Goal: Task Accomplishment & Management: Use online tool/utility

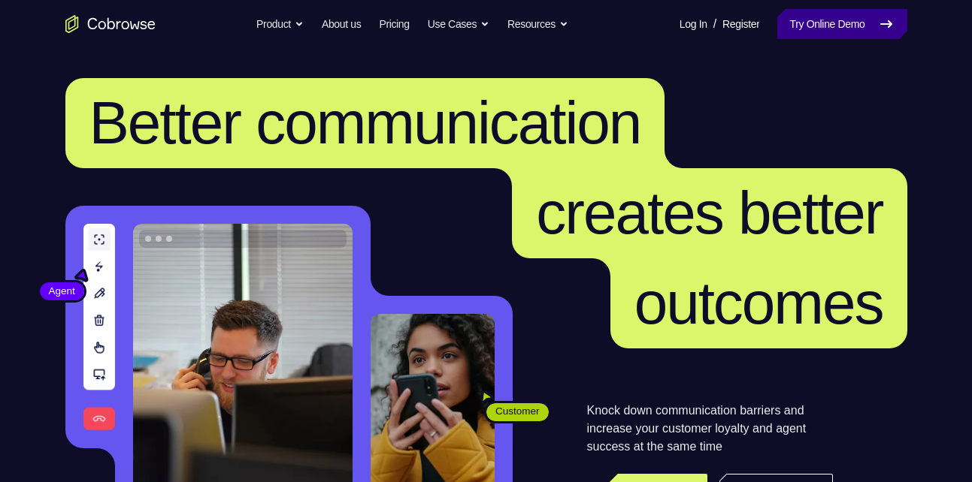
click at [837, 30] on link "Try Online Demo" at bounding box center [841, 24] width 129 height 30
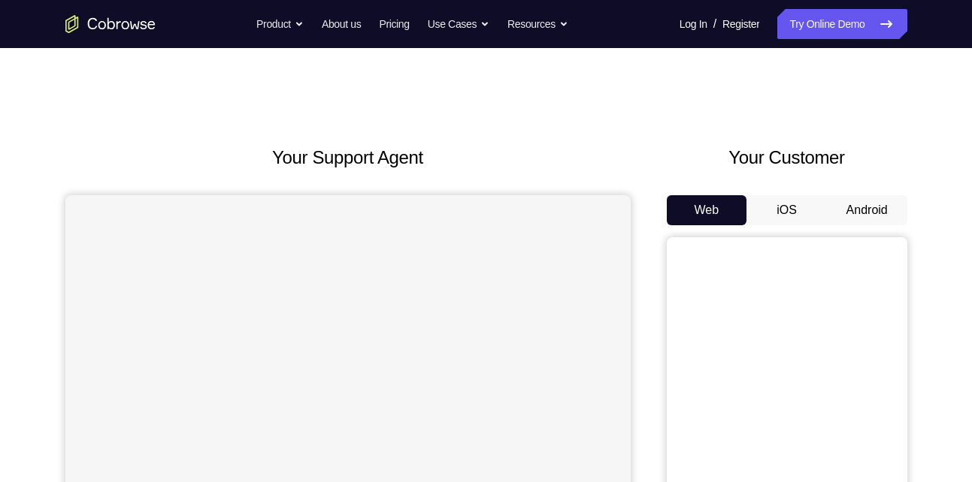
click at [850, 207] on button "Android" at bounding box center [867, 210] width 80 height 30
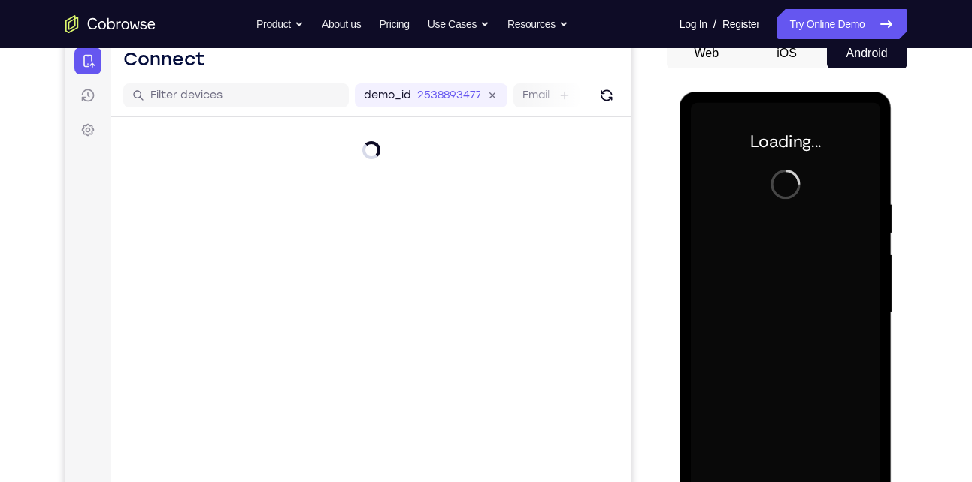
click at [797, 280] on div at bounding box center [785, 313] width 189 height 421
drag, startPoint x: 1529, startPoint y: 298, endPoint x: 797, endPoint y: 280, distance: 732.2
click at [797, 280] on div at bounding box center [785, 313] width 189 height 421
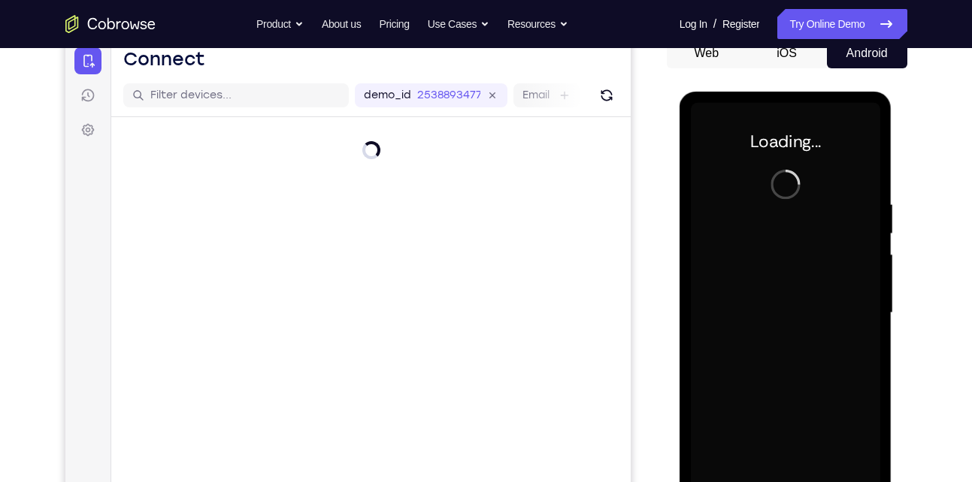
click at [797, 280] on div at bounding box center [785, 313] width 189 height 421
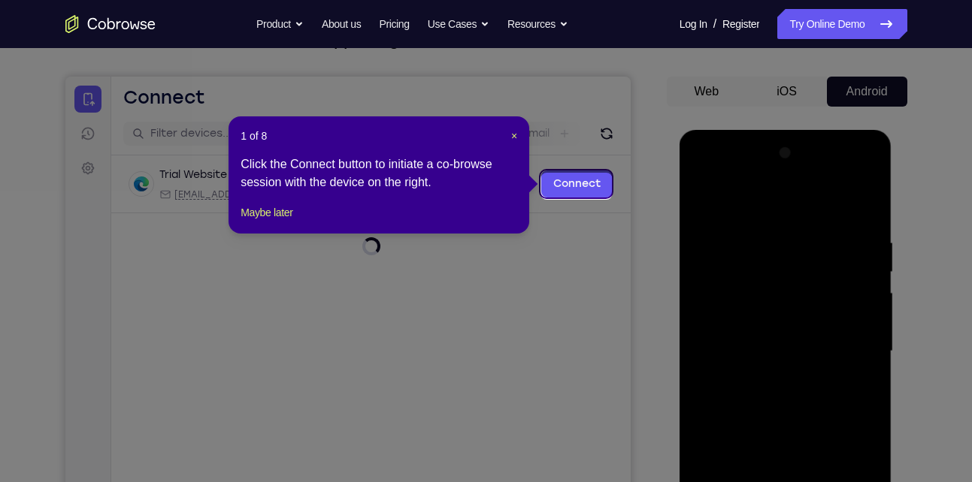
scroll to position [116, 0]
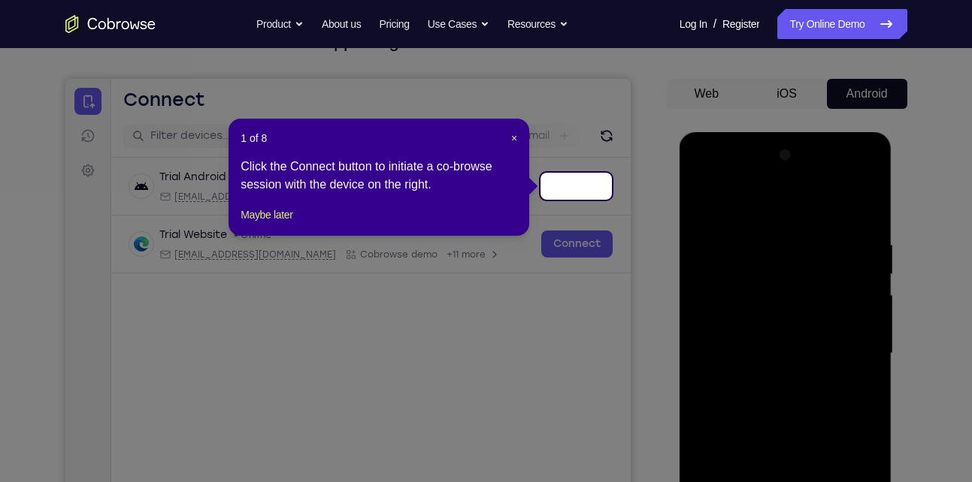
click at [519, 138] on div "1 of 8 × Click the Connect button to initiate a co-browse session with the devi…" at bounding box center [378, 177] width 301 height 117
click at [513, 138] on span "×" at bounding box center [514, 138] width 6 height 12
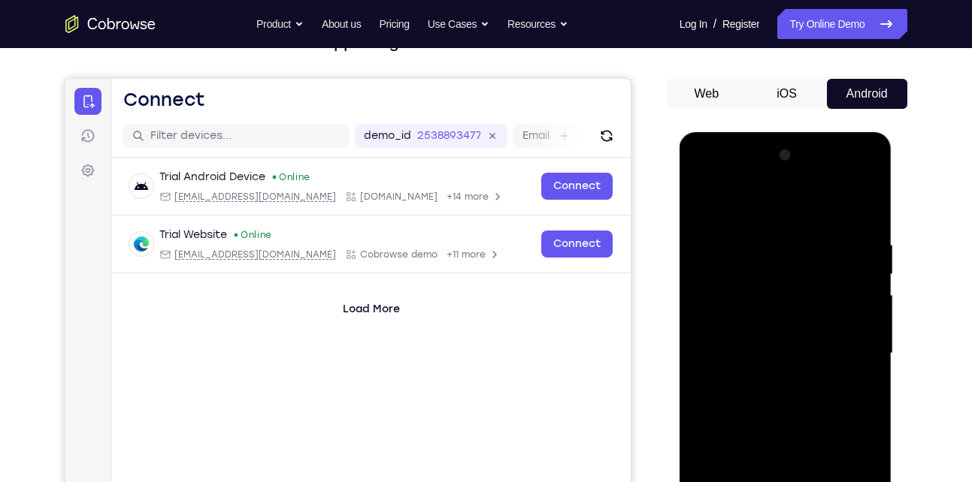
scroll to position [296, 0]
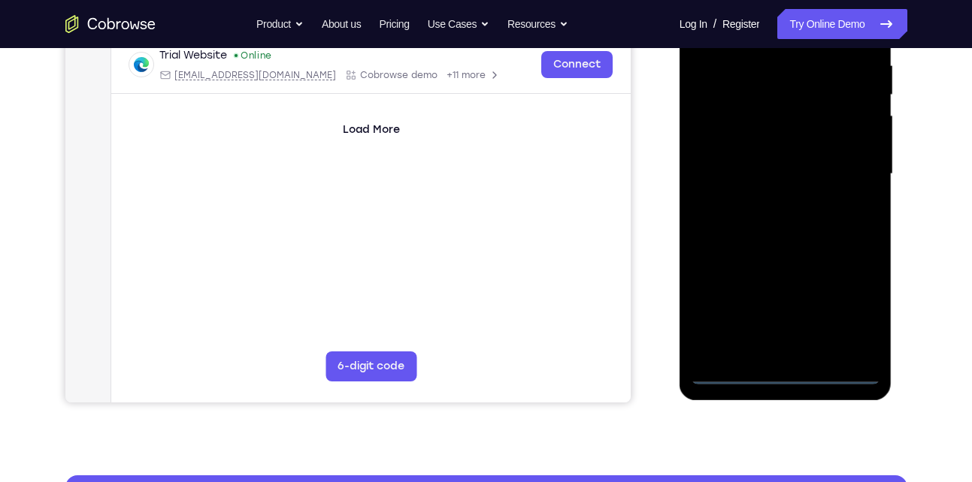
click at [779, 371] on div at bounding box center [785, 174] width 189 height 421
click at [855, 316] on div at bounding box center [785, 174] width 189 height 421
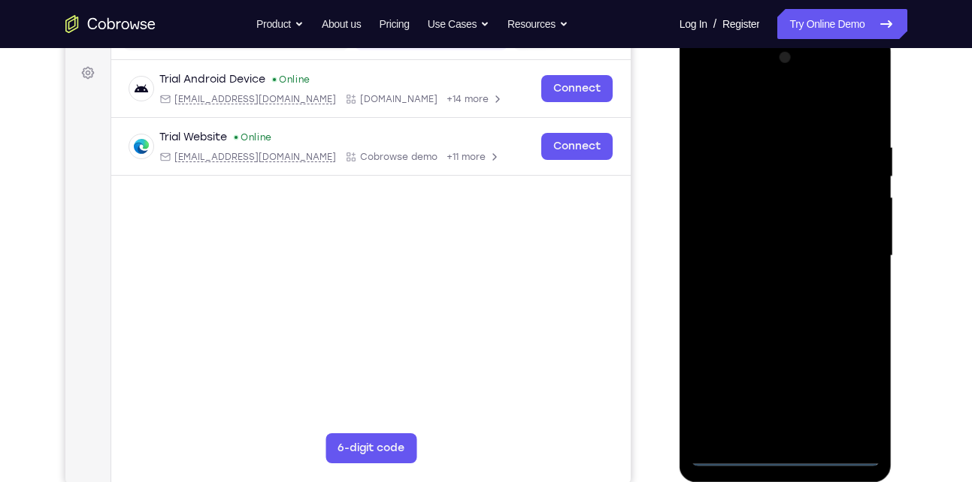
scroll to position [210, 0]
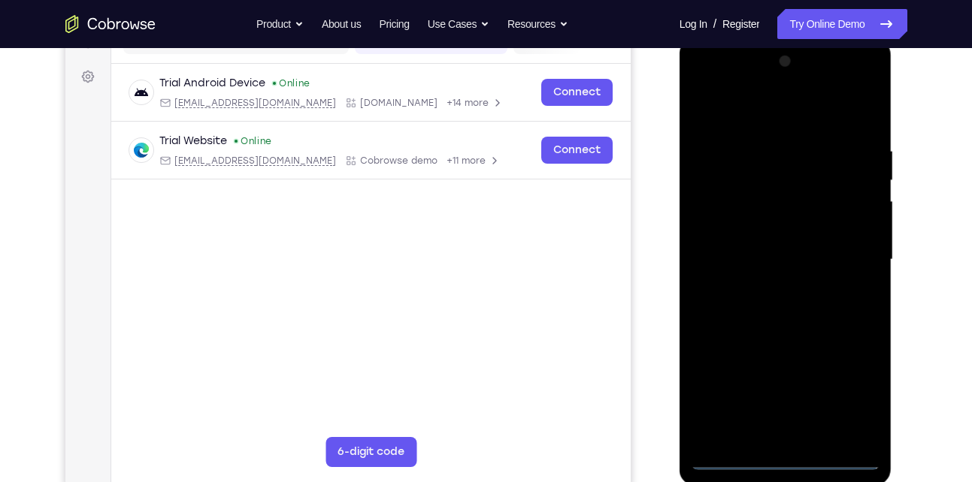
click at [815, 123] on div at bounding box center [785, 260] width 189 height 421
click at [842, 253] on div at bounding box center [785, 260] width 189 height 421
click at [779, 292] on div at bounding box center [785, 260] width 189 height 421
click at [794, 243] on div at bounding box center [785, 260] width 189 height 421
click at [806, 225] on div at bounding box center [785, 260] width 189 height 421
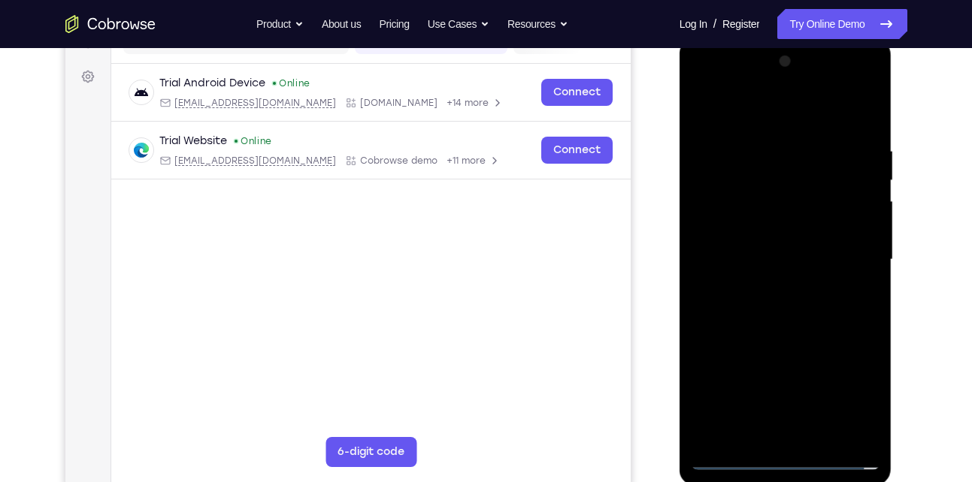
click at [806, 259] on div at bounding box center [785, 260] width 189 height 421
click at [852, 95] on div at bounding box center [785, 260] width 189 height 421
click at [743, 85] on div at bounding box center [785, 260] width 189 height 421
click at [765, 221] on div at bounding box center [785, 260] width 189 height 421
click at [764, 240] on div at bounding box center [785, 260] width 189 height 421
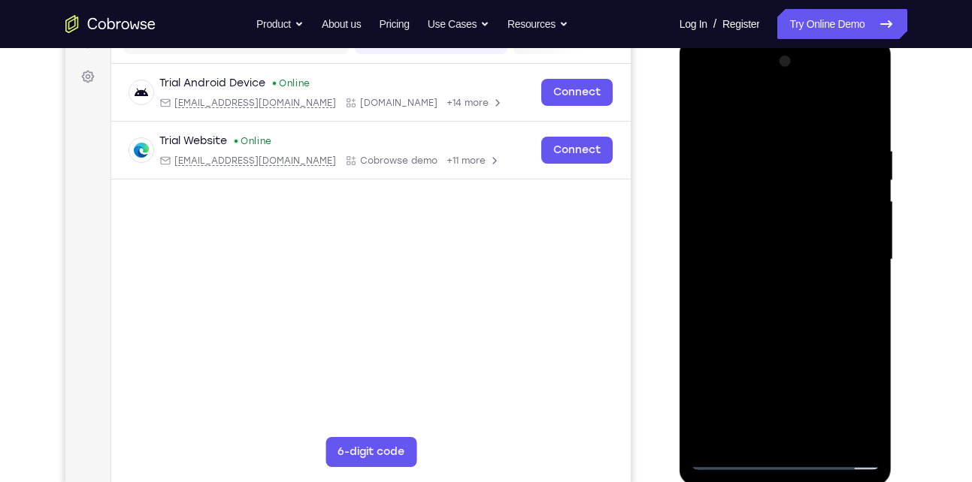
click at [776, 227] on div at bounding box center [785, 260] width 189 height 421
click at [751, 204] on div at bounding box center [785, 260] width 189 height 421
click at [711, 425] on div at bounding box center [785, 260] width 189 height 421
click at [776, 350] on div at bounding box center [785, 260] width 189 height 421
click at [790, 256] on div at bounding box center [785, 260] width 189 height 421
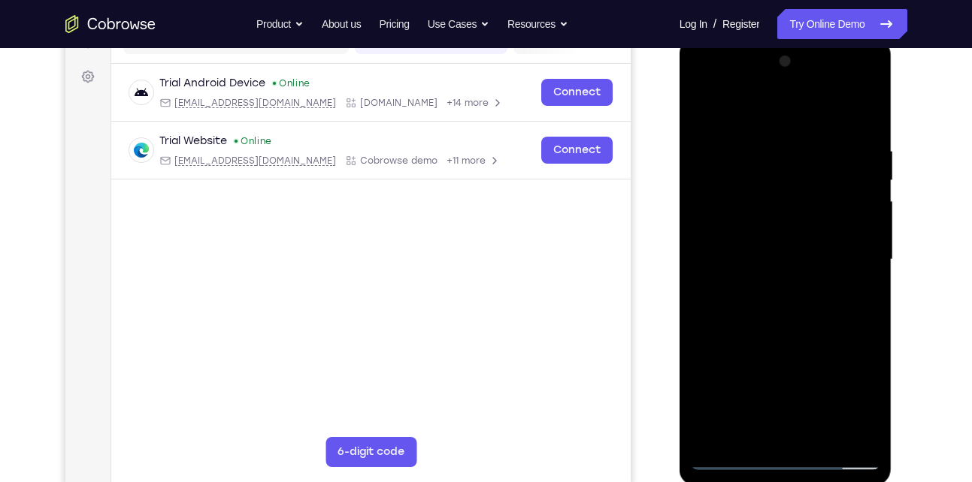
click at [843, 117] on div at bounding box center [785, 260] width 189 height 421
click at [849, 281] on div at bounding box center [785, 260] width 189 height 421
click at [856, 233] on div at bounding box center [785, 260] width 189 height 421
click at [848, 256] on div at bounding box center [785, 260] width 189 height 421
click at [782, 440] on div at bounding box center [785, 260] width 189 height 421
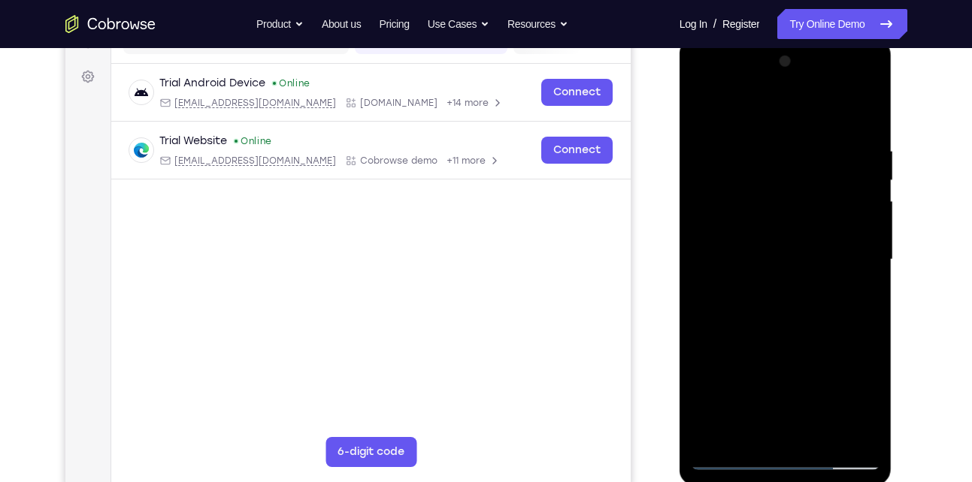
drag, startPoint x: 801, startPoint y: 338, endPoint x: 803, endPoint y: 201, distance: 137.6
click at [803, 201] on div at bounding box center [785, 260] width 189 height 421
drag, startPoint x: 806, startPoint y: 350, endPoint x: 808, endPoint y: 266, distance: 84.2
click at [808, 266] on div at bounding box center [785, 260] width 189 height 421
drag, startPoint x: 773, startPoint y: 322, endPoint x: 778, endPoint y: 174, distance: 147.4
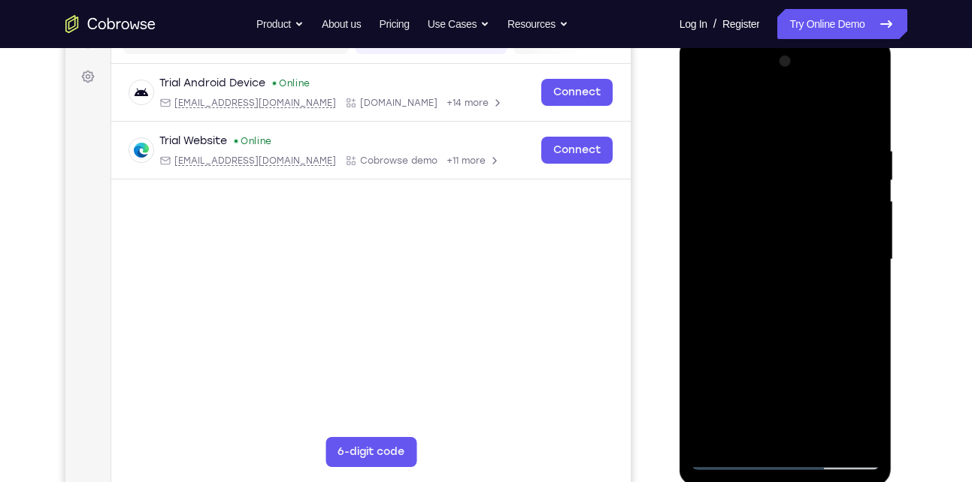
click at [778, 174] on div at bounding box center [785, 260] width 189 height 421
drag, startPoint x: 791, startPoint y: 198, endPoint x: 789, endPoint y: 521, distance: 323.2
click at [789, 482] on html "Online web based iOS Simulators and Android Emulators. Run iPhone, iPad, Mobile…" at bounding box center [786, 263] width 214 height 451
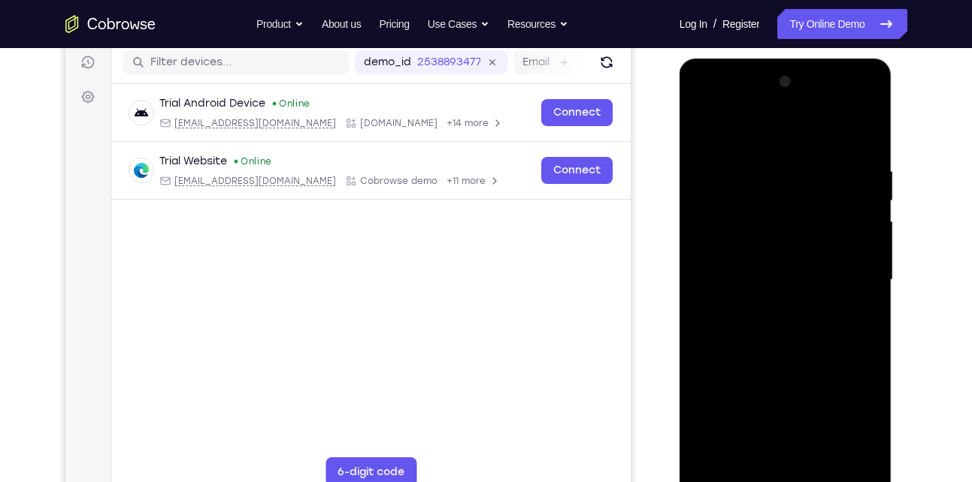
scroll to position [189, 0]
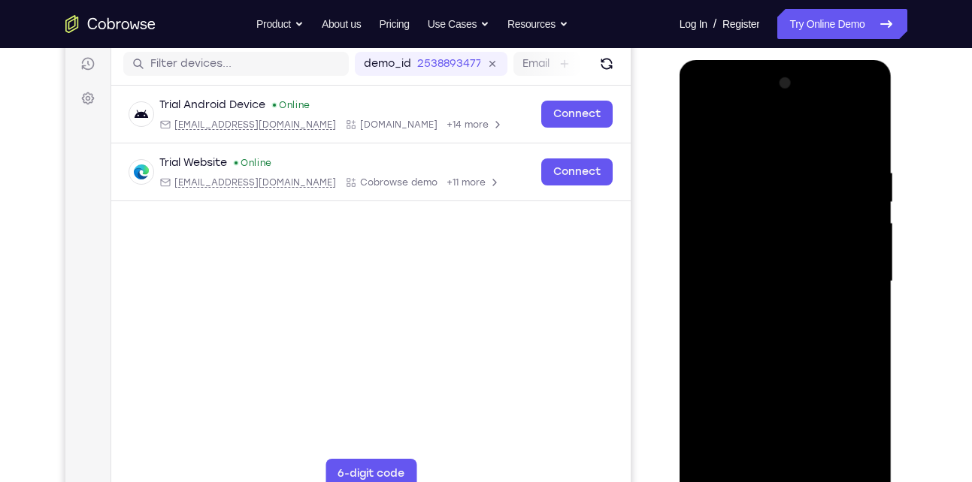
click at [834, 146] on div at bounding box center [785, 281] width 189 height 421
click at [741, 133] on div at bounding box center [785, 281] width 189 height 421
click at [849, 311] on div at bounding box center [785, 281] width 189 height 421
click at [837, 239] on div at bounding box center [785, 281] width 189 height 421
click at [858, 257] on div at bounding box center [785, 281] width 189 height 421
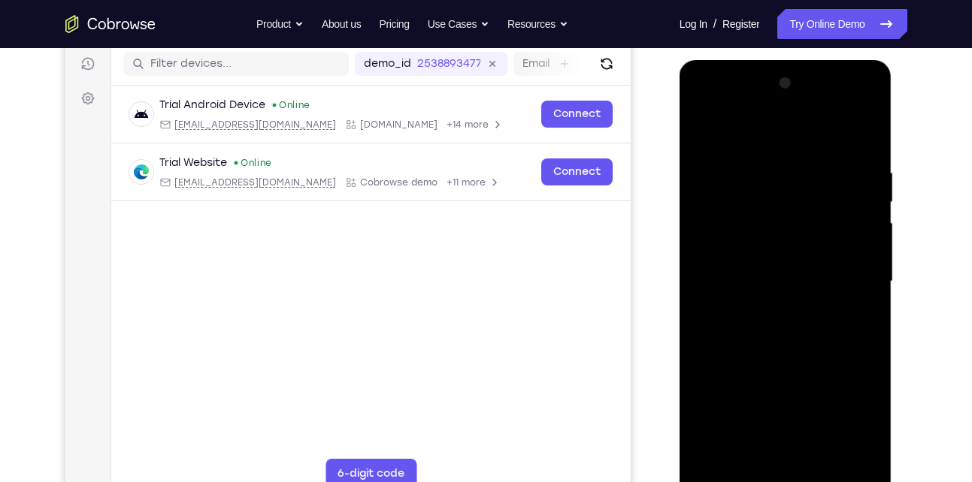
click at [859, 125] on div at bounding box center [785, 281] width 189 height 421
click at [860, 126] on div at bounding box center [785, 281] width 189 height 421
drag, startPoint x: 827, startPoint y: 375, endPoint x: 821, endPoint y: 389, distance: 14.8
click at [821, 389] on div at bounding box center [785, 281] width 189 height 421
drag, startPoint x: 749, startPoint y: 285, endPoint x: 874, endPoint y: 282, distance: 125.5
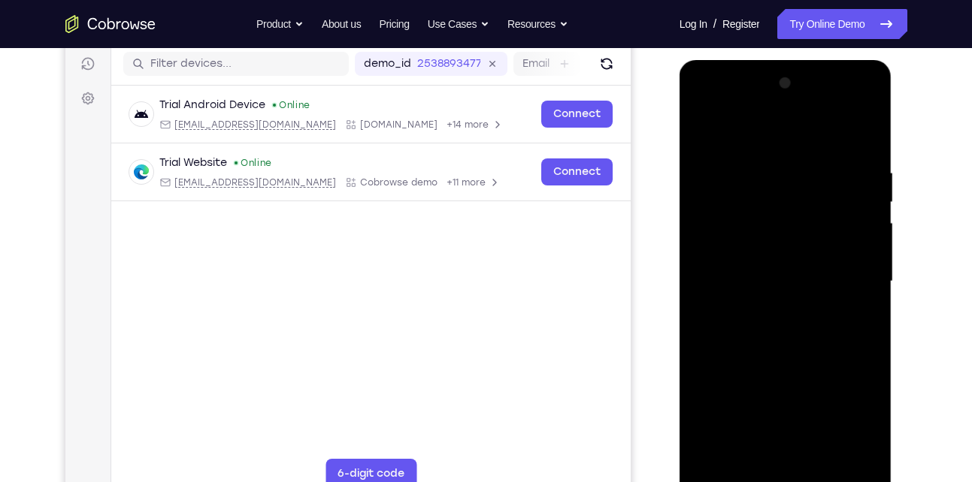
click at [874, 282] on div at bounding box center [785, 281] width 189 height 421
drag, startPoint x: 750, startPoint y: 265, endPoint x: 840, endPoint y: 264, distance: 90.2
click at [840, 264] on div at bounding box center [785, 281] width 189 height 421
drag, startPoint x: 770, startPoint y: 355, endPoint x: 766, endPoint y: 214, distance: 140.6
click at [766, 214] on div at bounding box center [785, 281] width 189 height 421
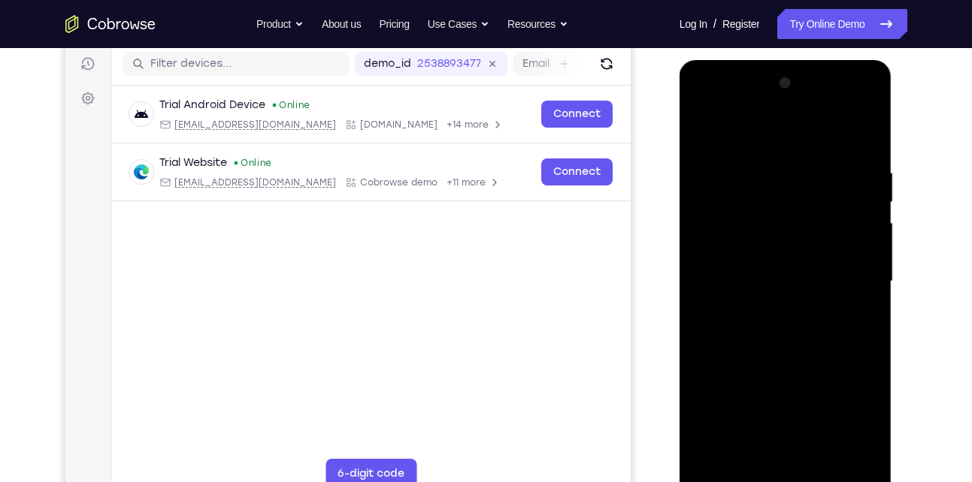
drag, startPoint x: 796, startPoint y: 394, endPoint x: 813, endPoint y: 186, distance: 208.1
click at [813, 186] on div at bounding box center [785, 281] width 189 height 421
drag, startPoint x: 778, startPoint y: 247, endPoint x: 770, endPoint y: 398, distance: 150.5
click at [770, 398] on div at bounding box center [785, 281] width 189 height 421
drag, startPoint x: 745, startPoint y: 175, endPoint x: 836, endPoint y: 181, distance: 91.1
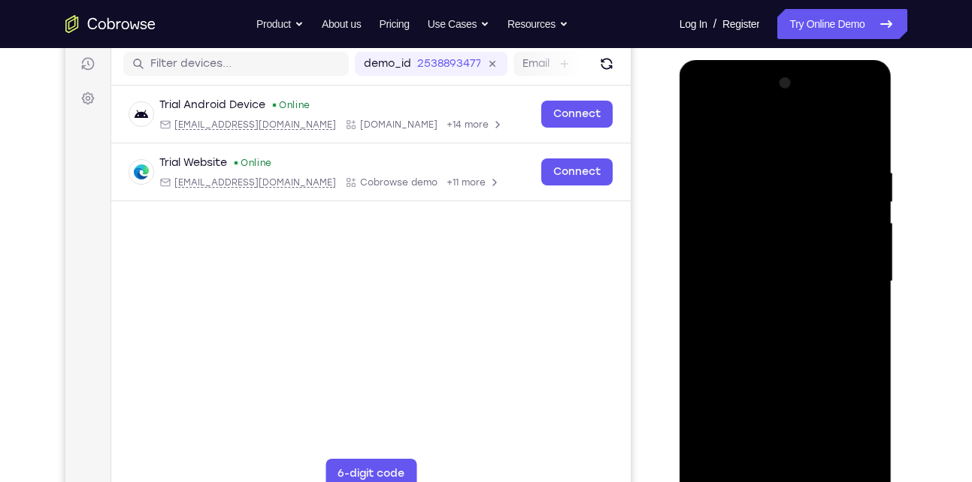
click at [836, 181] on div at bounding box center [785, 281] width 189 height 421
drag, startPoint x: 728, startPoint y: 199, endPoint x: 867, endPoint y: 204, distance: 139.1
click at [867, 204] on div at bounding box center [785, 281] width 189 height 421
drag, startPoint x: 762, startPoint y: 224, endPoint x: 878, endPoint y: 219, distance: 115.8
click at [878, 219] on div at bounding box center [785, 281] width 189 height 421
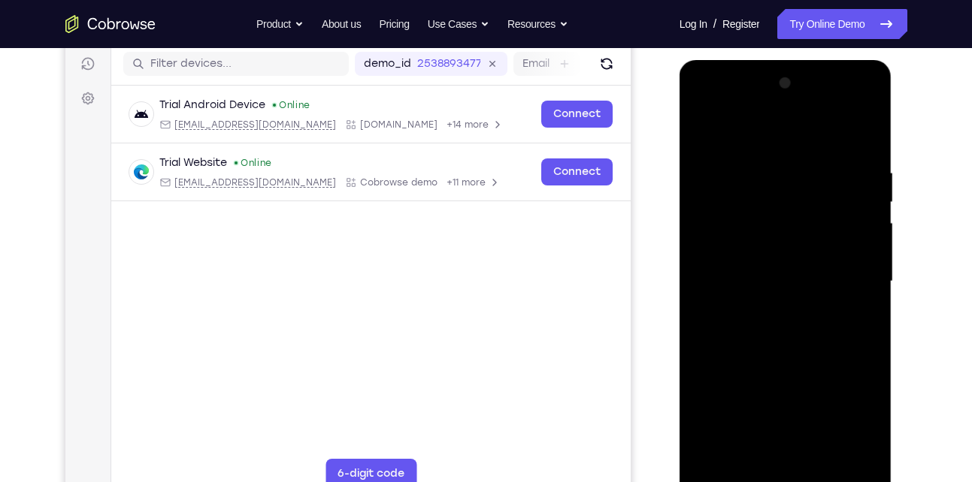
drag, startPoint x: 735, startPoint y: 238, endPoint x: 843, endPoint y: 239, distance: 108.2
click at [843, 239] on div at bounding box center [785, 281] width 189 height 421
drag, startPoint x: 800, startPoint y: 401, endPoint x: 794, endPoint y: 181, distance: 219.6
click at [794, 181] on div at bounding box center [785, 281] width 189 height 421
drag, startPoint x: 795, startPoint y: 356, endPoint x: 794, endPoint y: 188, distance: 168.4
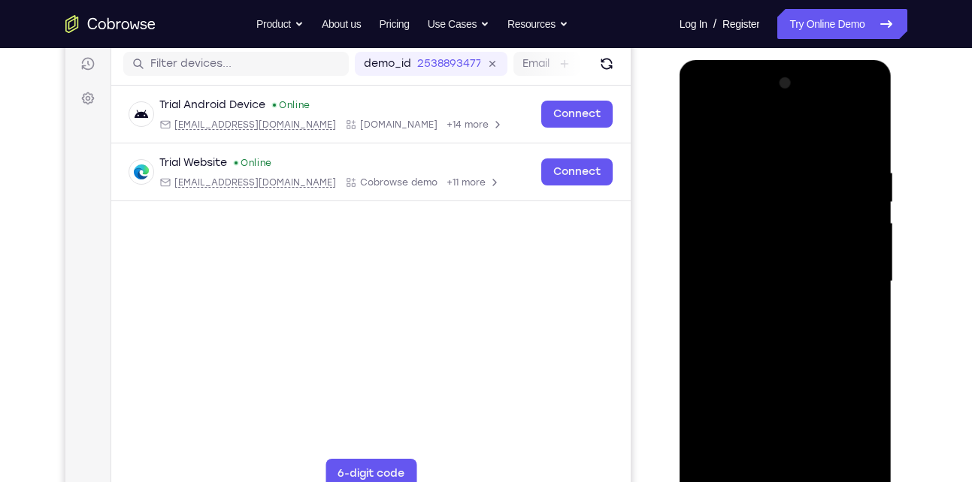
click at [794, 188] on div at bounding box center [785, 281] width 189 height 421
drag, startPoint x: 797, startPoint y: 365, endPoint x: 788, endPoint y: 434, distance: 69.7
click at [788, 434] on div at bounding box center [785, 281] width 189 height 421
drag, startPoint x: 800, startPoint y: 230, endPoint x: 800, endPoint y: 343, distance: 112.7
click at [800, 343] on div at bounding box center [785, 281] width 189 height 421
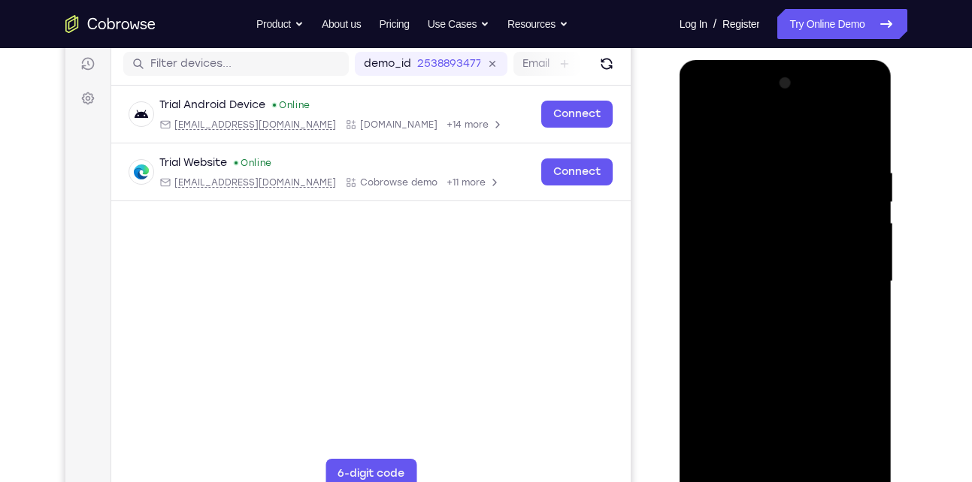
drag, startPoint x: 795, startPoint y: 223, endPoint x: 804, endPoint y: 289, distance: 66.7
click at [804, 289] on div at bounding box center [785, 281] width 189 height 421
drag, startPoint x: 779, startPoint y: 346, endPoint x: 785, endPoint y: 202, distance: 144.5
click at [785, 202] on div at bounding box center [785, 281] width 189 height 421
drag, startPoint x: 801, startPoint y: 379, endPoint x: 798, endPoint y: 153, distance: 225.5
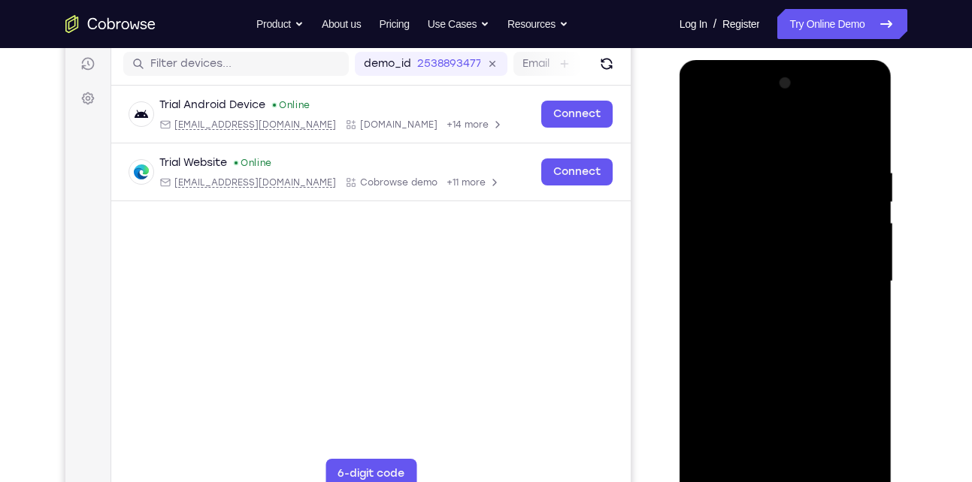
click at [798, 153] on div at bounding box center [785, 281] width 189 height 421
drag, startPoint x: 796, startPoint y: 380, endPoint x: 796, endPoint y: 210, distance: 169.8
click at [796, 210] on div at bounding box center [785, 281] width 189 height 421
click at [743, 150] on div at bounding box center [785, 281] width 189 height 421
drag, startPoint x: 776, startPoint y: 401, endPoint x: 783, endPoint y: 123, distance: 278.2
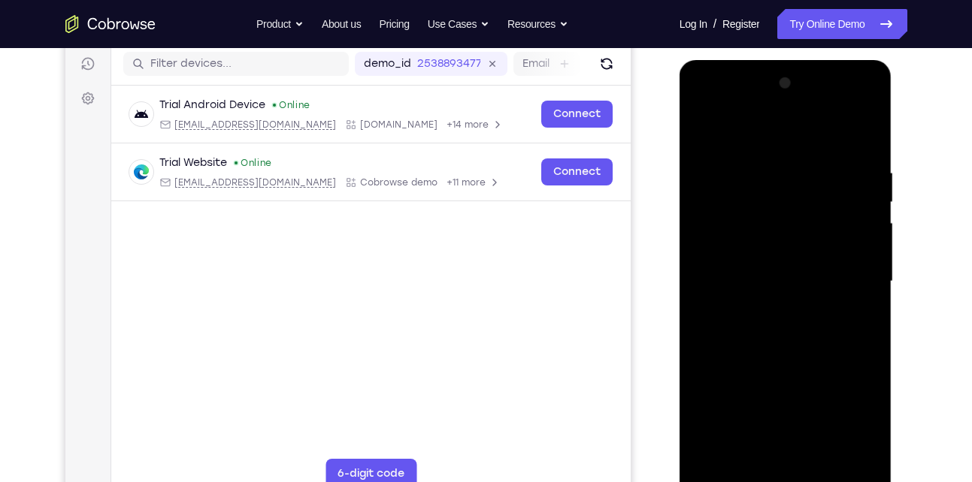
click at [783, 123] on div at bounding box center [785, 281] width 189 height 421
drag, startPoint x: 784, startPoint y: 353, endPoint x: 795, endPoint y: 156, distance: 197.2
click at [795, 156] on div at bounding box center [785, 281] width 189 height 421
drag, startPoint x: 792, startPoint y: 384, endPoint x: 806, endPoint y: 197, distance: 187.6
click at [806, 197] on div at bounding box center [785, 281] width 189 height 421
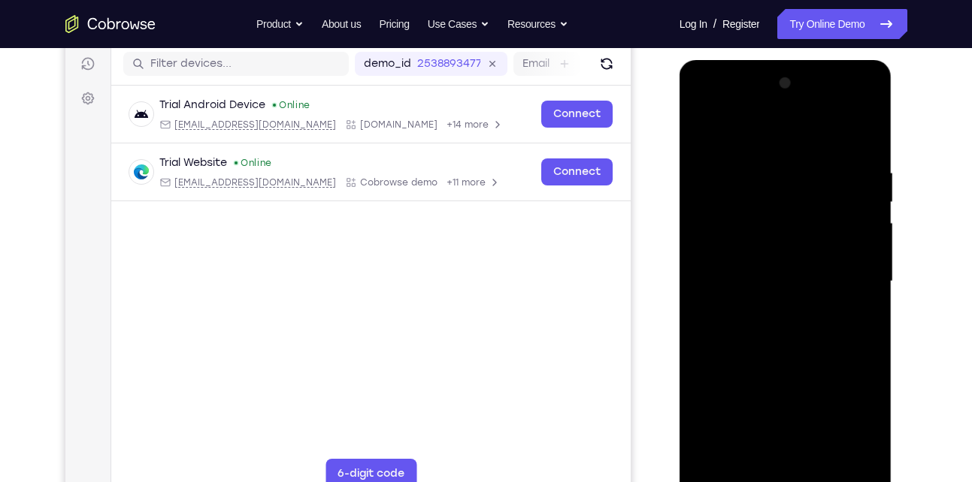
click at [848, 104] on div at bounding box center [785, 281] width 189 height 421
click at [812, 133] on div at bounding box center [785, 281] width 189 height 421
click at [801, 310] on div at bounding box center [785, 281] width 189 height 421
click at [858, 136] on div at bounding box center [785, 281] width 189 height 421
click at [871, 126] on div at bounding box center [785, 281] width 189 height 421
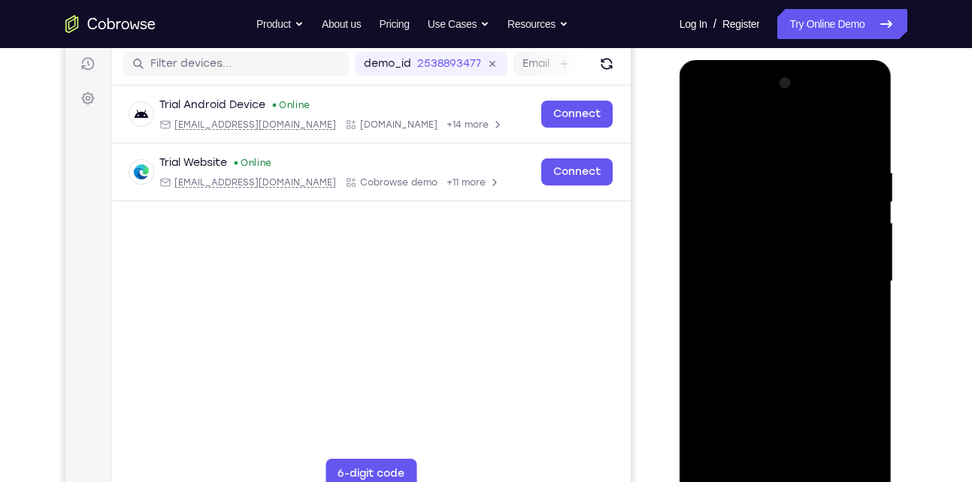
click at [721, 458] on div at bounding box center [785, 281] width 189 height 421
drag, startPoint x: 779, startPoint y: 389, endPoint x: 798, endPoint y: 216, distance: 173.1
click at [798, 216] on div at bounding box center [785, 281] width 189 height 421
drag, startPoint x: 794, startPoint y: 397, endPoint x: 818, endPoint y: 191, distance: 207.3
click at [818, 191] on div at bounding box center [785, 281] width 189 height 421
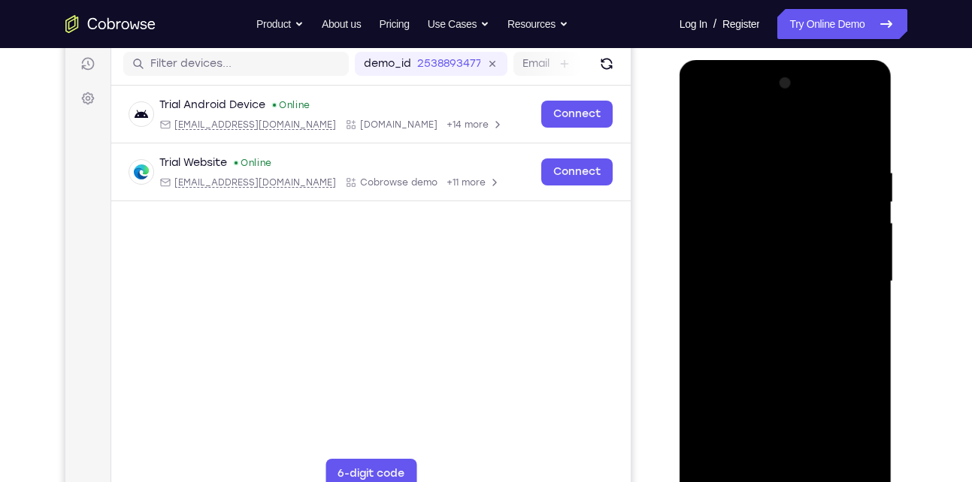
drag, startPoint x: 806, startPoint y: 378, endPoint x: 813, endPoint y: 214, distance: 164.0
click at [813, 214] on div at bounding box center [785, 281] width 189 height 421
drag, startPoint x: 806, startPoint y: 407, endPoint x: 807, endPoint y: 182, distance: 225.5
click at [807, 182] on div at bounding box center [785, 281] width 189 height 421
drag, startPoint x: 803, startPoint y: 371, endPoint x: 798, endPoint y: 248, distance: 122.6
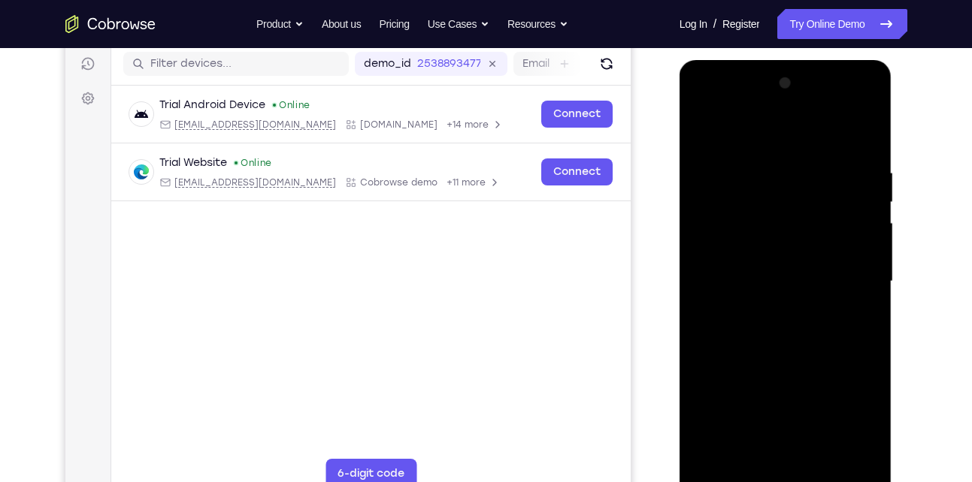
click at [798, 248] on div at bounding box center [785, 281] width 189 height 421
drag, startPoint x: 740, startPoint y: 365, endPoint x: 767, endPoint y: 221, distance: 147.0
click at [767, 221] on div at bounding box center [785, 281] width 189 height 421
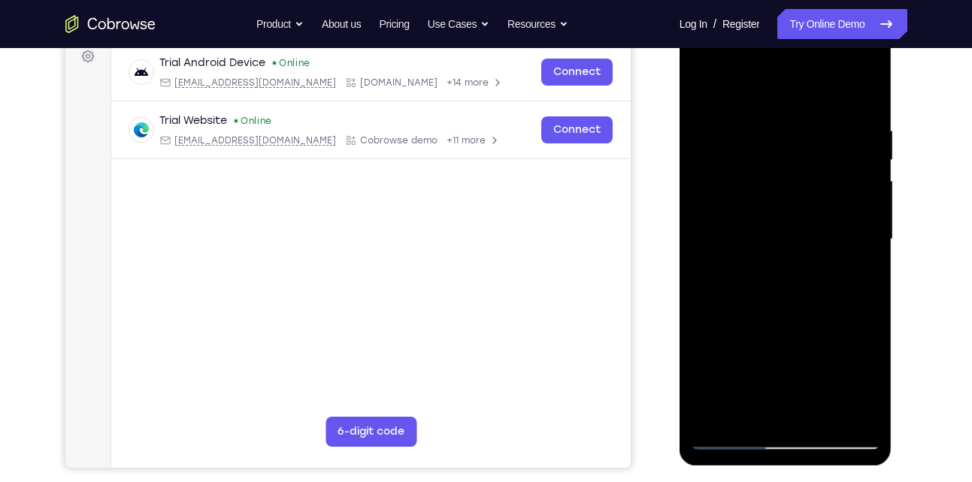
scroll to position [231, 0]
click at [864, 284] on div at bounding box center [785, 239] width 189 height 421
click at [870, 274] on div at bounding box center [785, 239] width 189 height 421
click at [870, 278] on div at bounding box center [785, 239] width 189 height 421
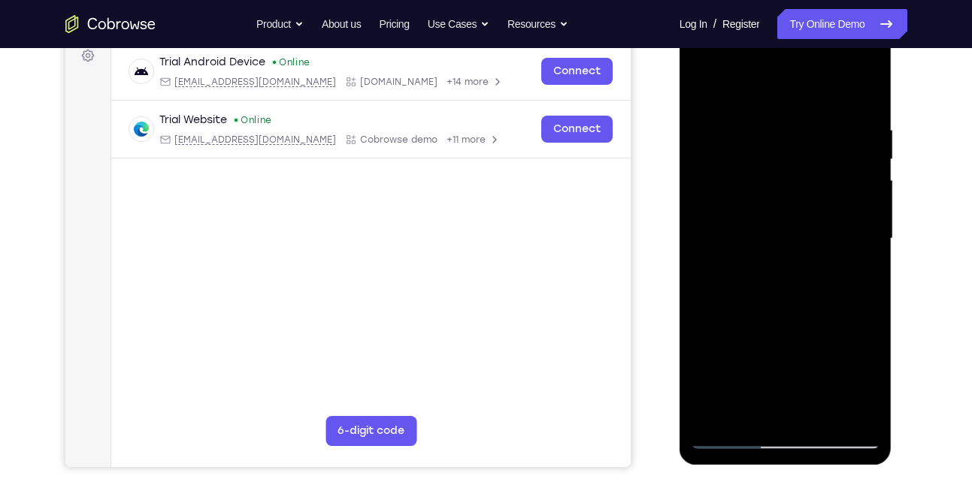
click at [697, 274] on div at bounding box center [785, 239] width 189 height 421
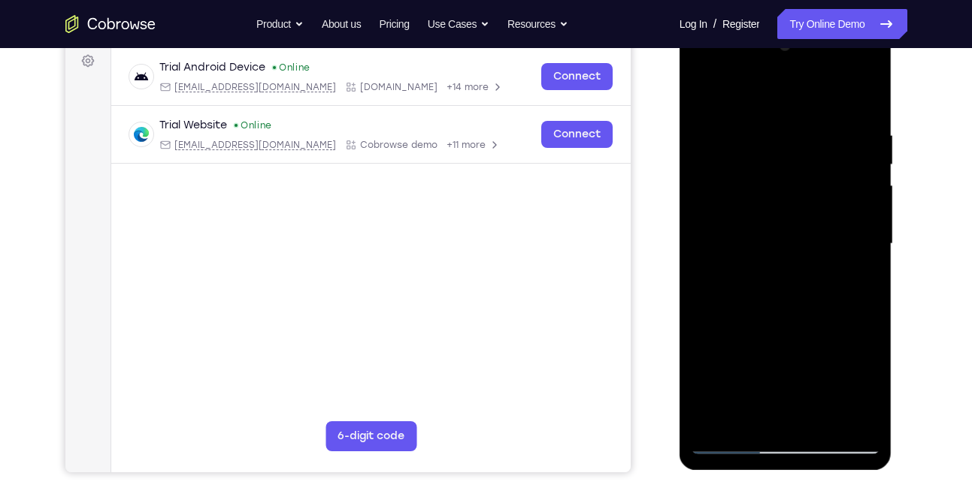
scroll to position [225, 0]
click at [870, 280] on div at bounding box center [785, 245] width 189 height 421
drag, startPoint x: 816, startPoint y: 354, endPoint x: 808, endPoint y: 204, distance: 149.8
click at [808, 204] on div at bounding box center [785, 245] width 189 height 421
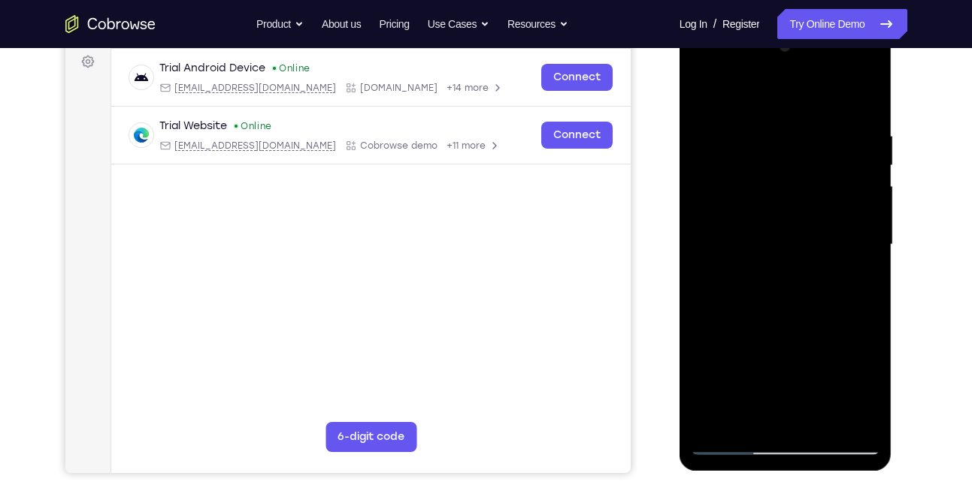
drag, startPoint x: 808, startPoint y: 319, endPoint x: 809, endPoint y: 180, distance: 139.8
click at [809, 180] on div at bounding box center [785, 245] width 189 height 421
drag, startPoint x: 809, startPoint y: 322, endPoint x: 810, endPoint y: 185, distance: 136.8
click at [810, 185] on div at bounding box center [785, 245] width 189 height 421
drag, startPoint x: 829, startPoint y: 228, endPoint x: 834, endPoint y: 304, distance: 75.3
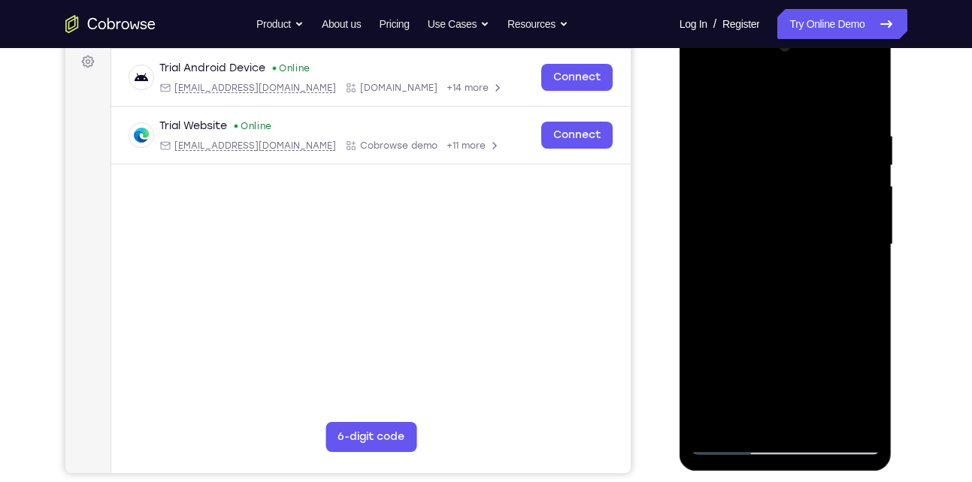
click at [834, 304] on div at bounding box center [785, 245] width 189 height 421
click at [863, 273] on div at bounding box center [785, 245] width 189 height 421
click at [870, 270] on div at bounding box center [785, 245] width 189 height 421
click at [870, 273] on div at bounding box center [785, 245] width 189 height 421
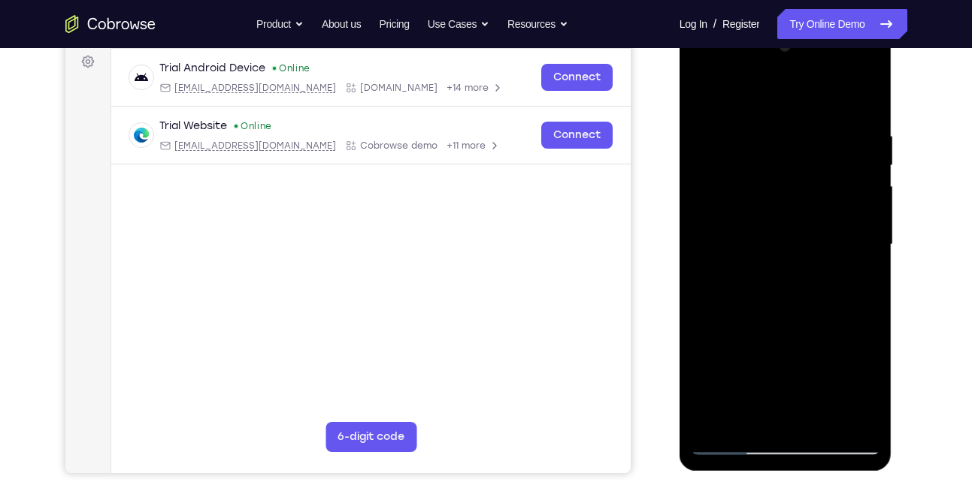
click at [870, 273] on div at bounding box center [785, 245] width 189 height 421
drag, startPoint x: 843, startPoint y: 328, endPoint x: 821, endPoint y: 210, distance: 120.1
click at [821, 210] on div at bounding box center [785, 245] width 189 height 421
drag, startPoint x: 820, startPoint y: 289, endPoint x: 803, endPoint y: 167, distance: 123.6
click at [803, 167] on div at bounding box center [785, 245] width 189 height 421
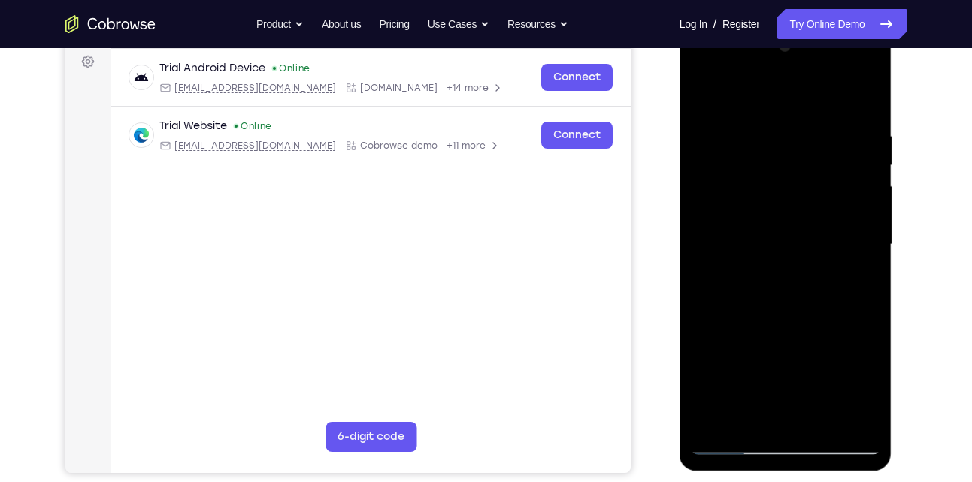
drag, startPoint x: 810, startPoint y: 317, endPoint x: 794, endPoint y: 172, distance: 145.9
click at [794, 172] on div at bounding box center [785, 245] width 189 height 421
drag, startPoint x: 810, startPoint y: 310, endPoint x: 811, endPoint y: 218, distance: 91.7
click at [811, 218] on div at bounding box center [785, 245] width 189 height 421
drag, startPoint x: 810, startPoint y: 313, endPoint x: 826, endPoint y: 171, distance: 142.9
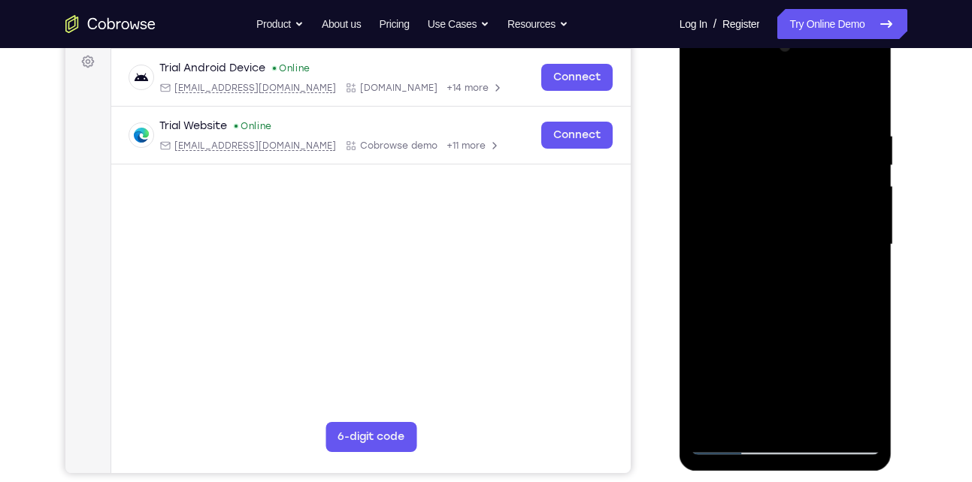
click at [826, 171] on div at bounding box center [785, 245] width 189 height 421
drag, startPoint x: 810, startPoint y: 285, endPoint x: 805, endPoint y: 386, distance: 101.6
click at [805, 386] on div at bounding box center [785, 245] width 189 height 421
drag, startPoint x: 809, startPoint y: 247, endPoint x: 812, endPoint y: 289, distance: 42.2
click at [812, 289] on div at bounding box center [785, 245] width 189 height 421
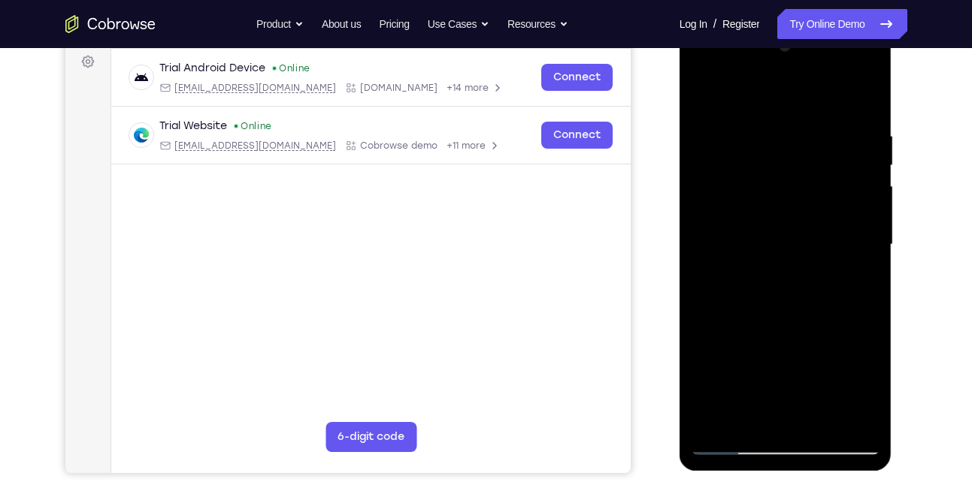
click at [861, 254] on div at bounding box center [785, 245] width 189 height 421
click at [865, 259] on div at bounding box center [785, 245] width 189 height 421
drag, startPoint x: 828, startPoint y: 336, endPoint x: 833, endPoint y: 181, distance: 154.9
click at [833, 181] on div at bounding box center [785, 245] width 189 height 421
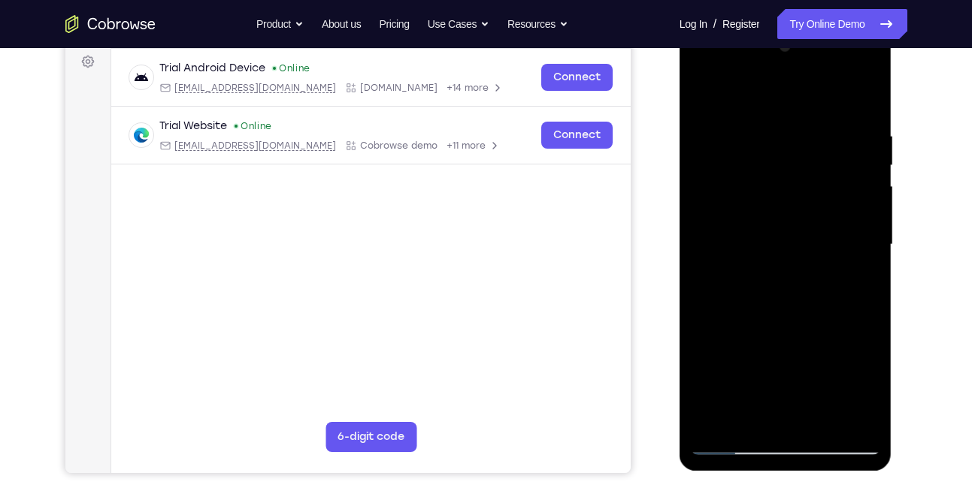
drag, startPoint x: 819, startPoint y: 286, endPoint x: 865, endPoint y: 162, distance: 132.2
click at [865, 162] on div at bounding box center [785, 245] width 189 height 421
drag, startPoint x: 833, startPoint y: 213, endPoint x: 821, endPoint y: 359, distance: 147.0
click at [821, 359] on div at bounding box center [785, 245] width 189 height 421
drag, startPoint x: 792, startPoint y: 352, endPoint x: 809, endPoint y: 243, distance: 110.3
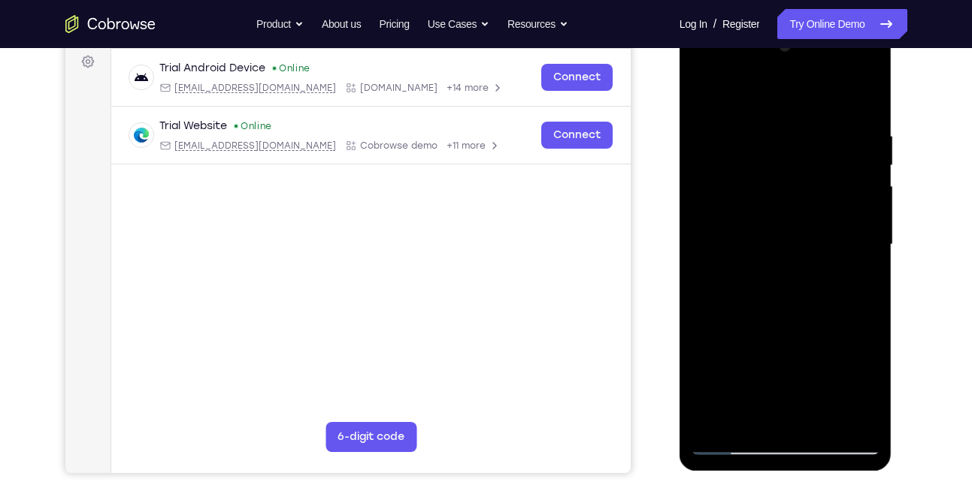
click at [809, 243] on div at bounding box center [785, 245] width 189 height 421
drag, startPoint x: 793, startPoint y: 325, endPoint x: 797, endPoint y: 229, distance: 95.5
click at [797, 229] on div at bounding box center [785, 245] width 189 height 421
drag, startPoint x: 791, startPoint y: 331, endPoint x: 798, endPoint y: 152, distance: 179.0
click at [798, 152] on div at bounding box center [785, 245] width 189 height 421
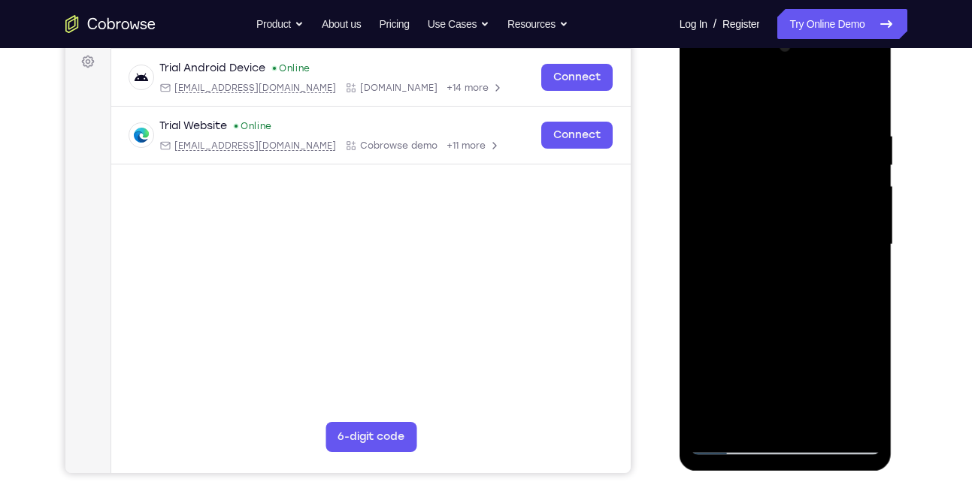
drag, startPoint x: 797, startPoint y: 259, endPoint x: 823, endPoint y: 119, distance: 142.2
click at [823, 119] on div at bounding box center [785, 245] width 189 height 421
drag, startPoint x: 809, startPoint y: 291, endPoint x: 817, endPoint y: 201, distance: 89.8
click at [817, 201] on div at bounding box center [785, 245] width 189 height 421
drag, startPoint x: 797, startPoint y: 341, endPoint x: 803, endPoint y: 236, distance: 105.4
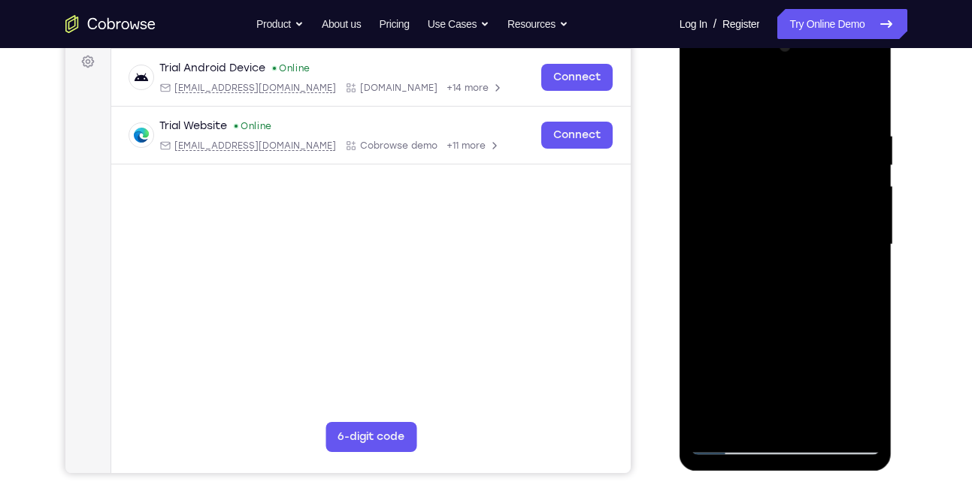
click at [803, 236] on div at bounding box center [785, 245] width 189 height 421
drag, startPoint x: 806, startPoint y: 313, endPoint x: 800, endPoint y: 232, distance: 80.6
click at [800, 232] on div at bounding box center [785, 245] width 189 height 421
drag, startPoint x: 797, startPoint y: 340, endPoint x: 797, endPoint y: 303, distance: 37.6
click at [797, 303] on div at bounding box center [785, 245] width 189 height 421
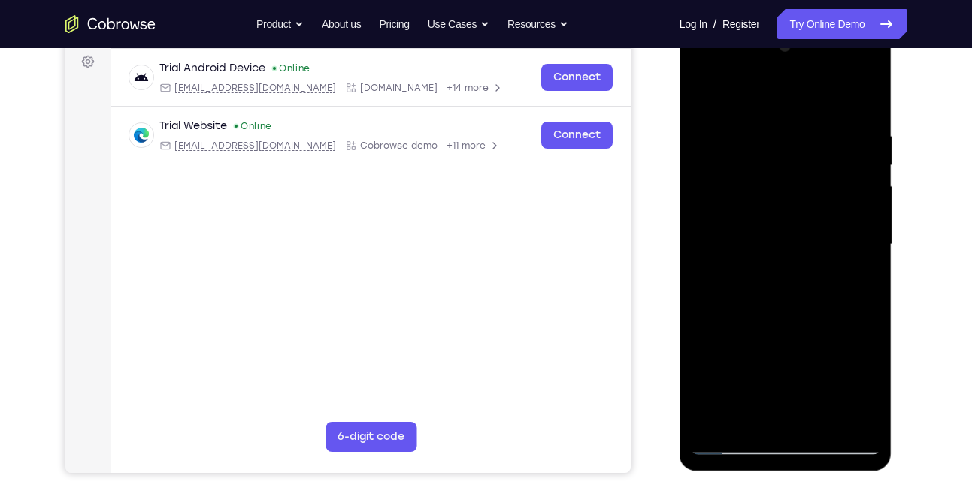
drag, startPoint x: 798, startPoint y: 361, endPoint x: 825, endPoint y: 184, distance: 179.4
click at [825, 184] on div at bounding box center [785, 245] width 189 height 421
drag, startPoint x: 818, startPoint y: 309, endPoint x: 821, endPoint y: 174, distance: 135.3
click at [821, 174] on div at bounding box center [785, 245] width 189 height 421
drag, startPoint x: 803, startPoint y: 395, endPoint x: 821, endPoint y: 264, distance: 132.7
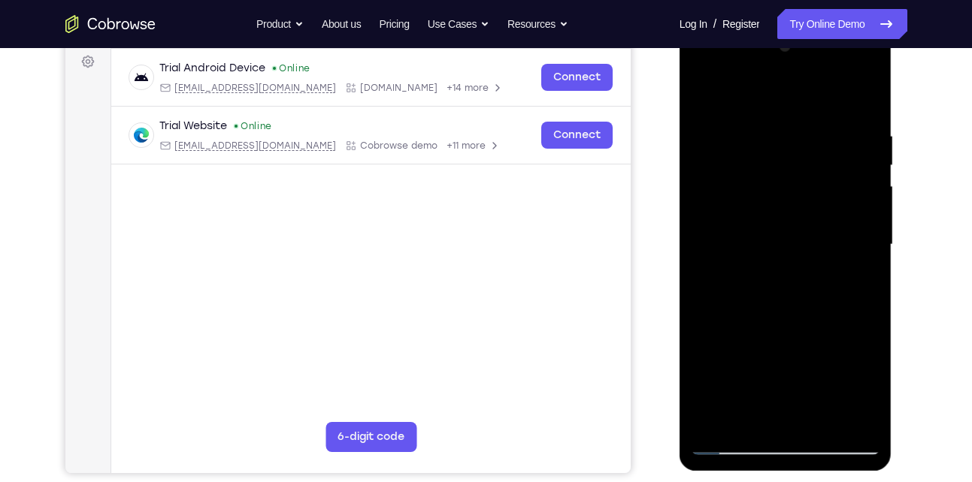
click at [821, 264] on div at bounding box center [785, 245] width 189 height 421
drag, startPoint x: 797, startPoint y: 351, endPoint x: 806, endPoint y: 277, distance: 74.2
click at [806, 277] on div at bounding box center [785, 245] width 189 height 421
drag, startPoint x: 869, startPoint y: 271, endPoint x: 843, endPoint y: 146, distance: 127.3
click at [843, 146] on div at bounding box center [785, 245] width 189 height 421
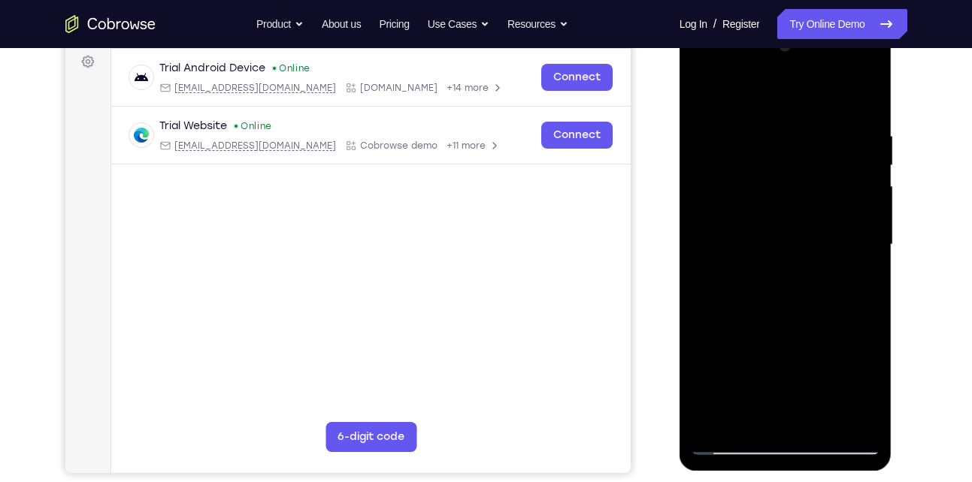
drag, startPoint x: 826, startPoint y: 282, endPoint x: 843, endPoint y: 92, distance: 190.2
click at [843, 92] on div at bounding box center [785, 245] width 189 height 421
drag, startPoint x: 809, startPoint y: 237, endPoint x: 828, endPoint y: 135, distance: 104.1
click at [828, 135] on div at bounding box center [785, 245] width 189 height 421
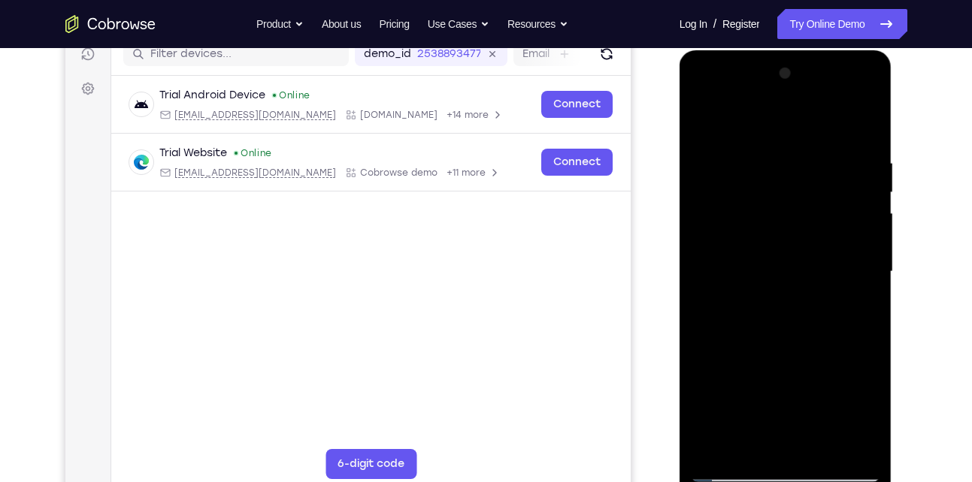
scroll to position [198, 0]
drag, startPoint x: 823, startPoint y: 341, endPoint x: 823, endPoint y: 267, distance: 74.4
click at [823, 267] on div at bounding box center [785, 272] width 189 height 421
click at [848, 88] on div at bounding box center [785, 272] width 189 height 421
click at [806, 162] on div at bounding box center [785, 272] width 189 height 421
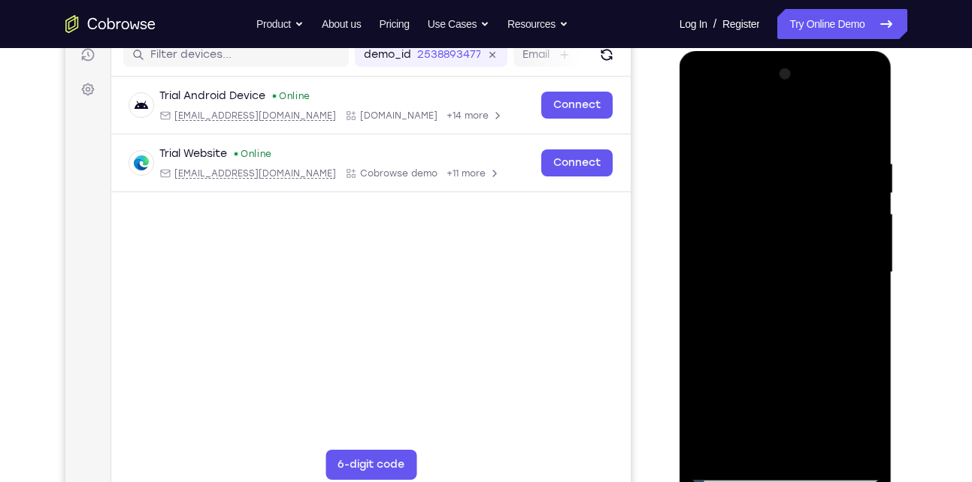
drag, startPoint x: 805, startPoint y: 368, endPoint x: 810, endPoint y: 215, distance: 153.4
click at [810, 215] on div at bounding box center [785, 272] width 189 height 421
drag, startPoint x: 824, startPoint y: 159, endPoint x: 822, endPoint y: 461, distance: 302.1
click at [822, 461] on div at bounding box center [785, 272] width 189 height 421
click at [871, 94] on div at bounding box center [785, 272] width 189 height 421
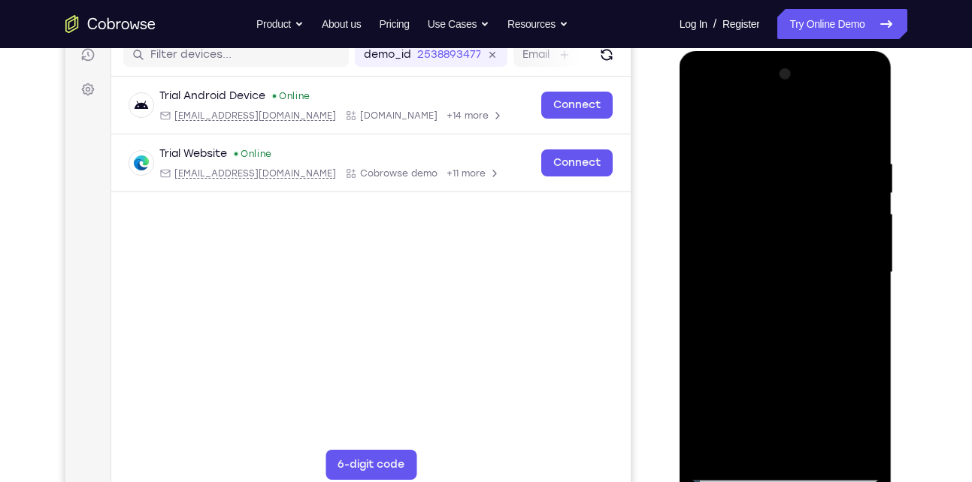
click at [836, 386] on div at bounding box center [785, 272] width 189 height 421
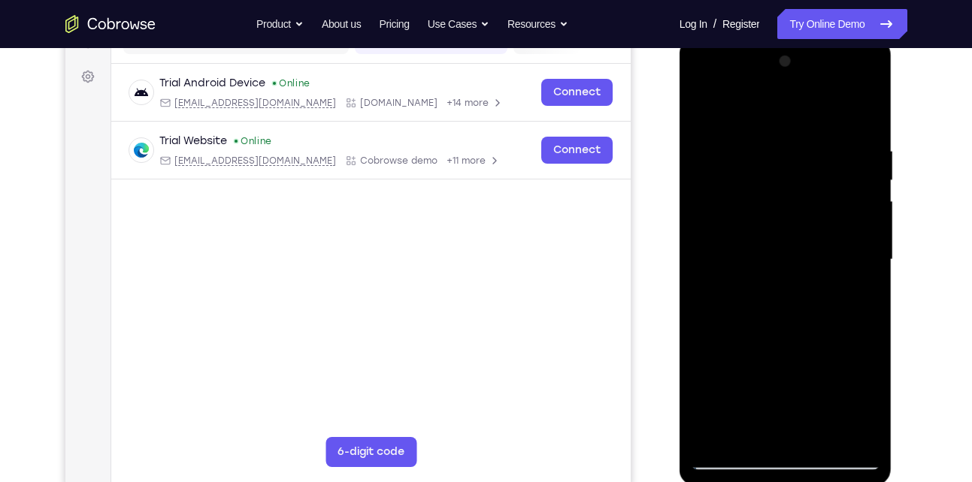
scroll to position [211, 0]
drag, startPoint x: 851, startPoint y: 263, endPoint x: 849, endPoint y: 182, distance: 81.2
click at [849, 182] on div at bounding box center [785, 259] width 189 height 421
click at [836, 289] on div at bounding box center [785, 259] width 189 height 421
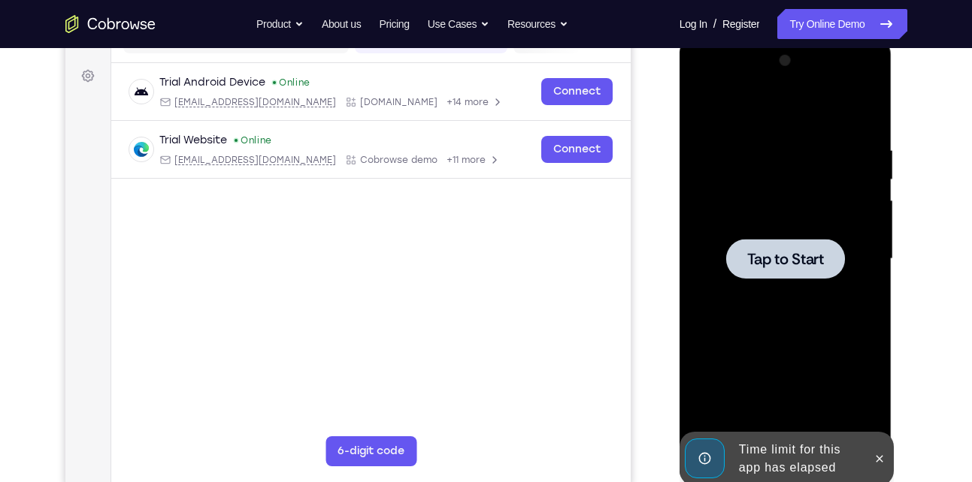
click at [794, 253] on span "Tap to Start" at bounding box center [785, 259] width 77 height 15
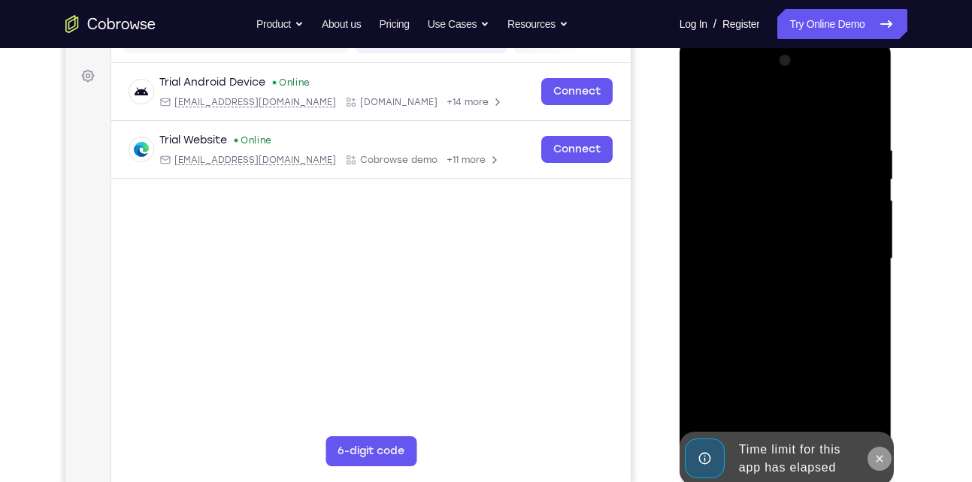
click at [876, 467] on button at bounding box center [879, 459] width 24 height 24
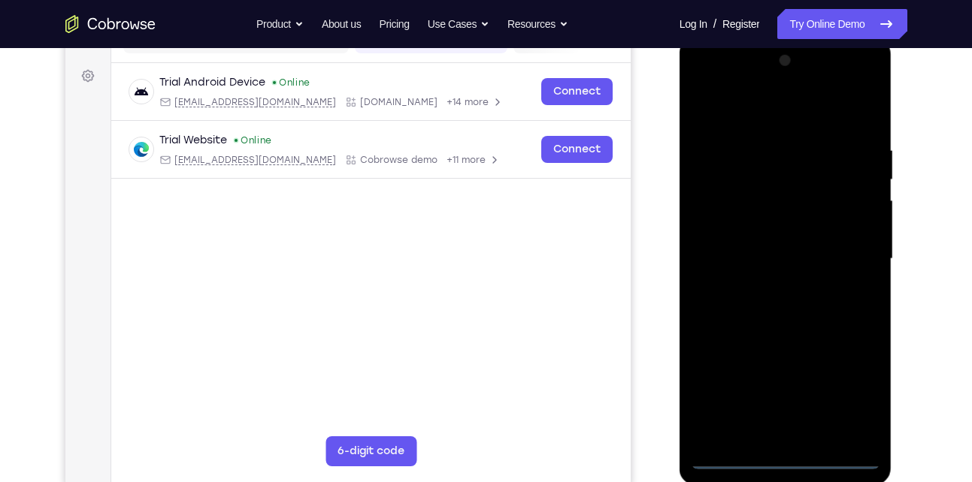
click at [787, 458] on div at bounding box center [785, 259] width 189 height 421
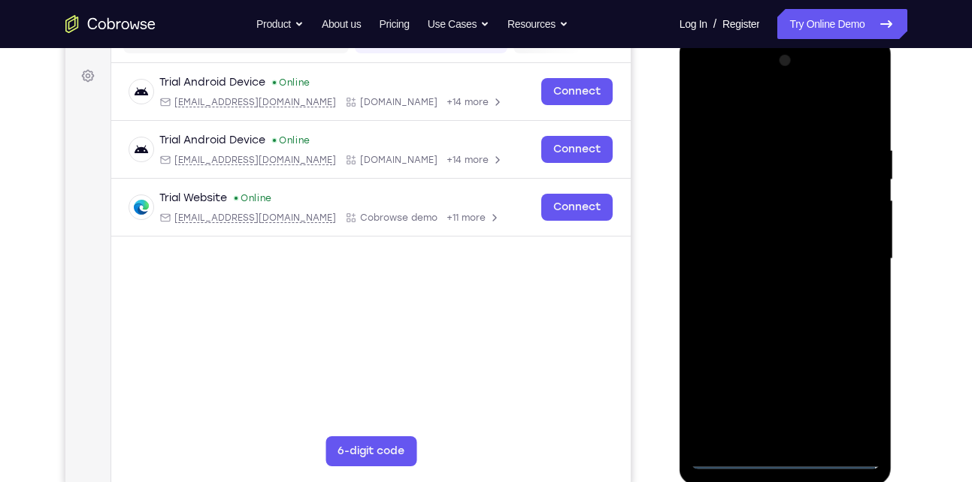
click at [842, 401] on div at bounding box center [785, 259] width 189 height 421
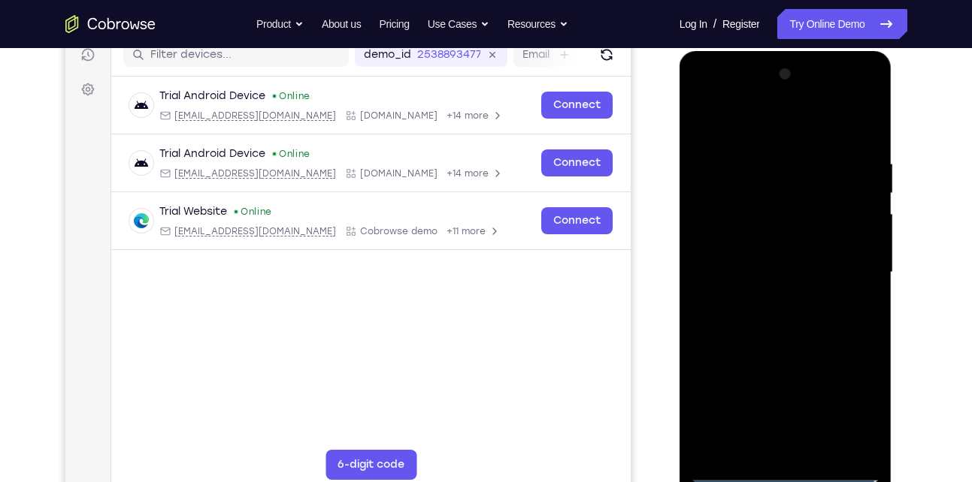
scroll to position [197, 0]
click at [773, 134] on div at bounding box center [785, 273] width 189 height 421
click at [719, 234] on div at bounding box center [785, 273] width 189 height 421
click at [765, 271] on div at bounding box center [785, 273] width 189 height 421
click at [772, 257] on div at bounding box center [785, 273] width 189 height 421
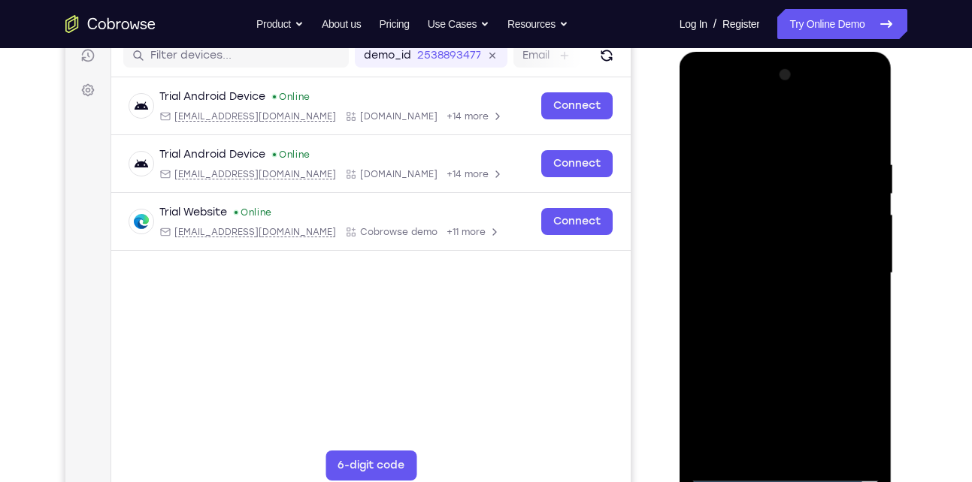
click at [749, 228] on div at bounding box center [785, 273] width 189 height 421
click at [704, 452] on div at bounding box center [785, 273] width 189 height 421
click at [778, 368] on div at bounding box center [785, 273] width 189 height 421
click at [784, 281] on div at bounding box center [785, 273] width 189 height 421
click at [856, 132] on div at bounding box center [785, 273] width 189 height 421
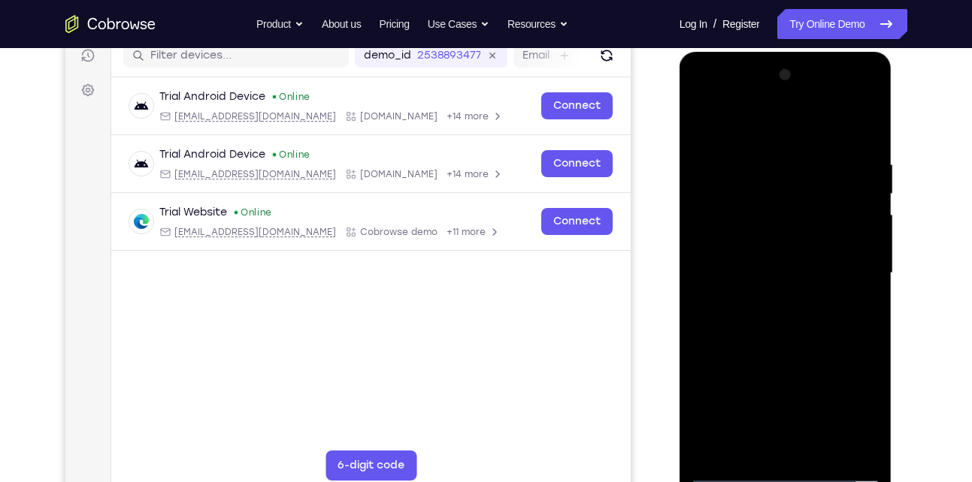
click at [783, 443] on div at bounding box center [785, 273] width 189 height 421
click at [875, 98] on div at bounding box center [785, 273] width 189 height 421
click at [870, 97] on div at bounding box center [785, 273] width 189 height 421
click at [800, 380] on div at bounding box center [785, 273] width 189 height 421
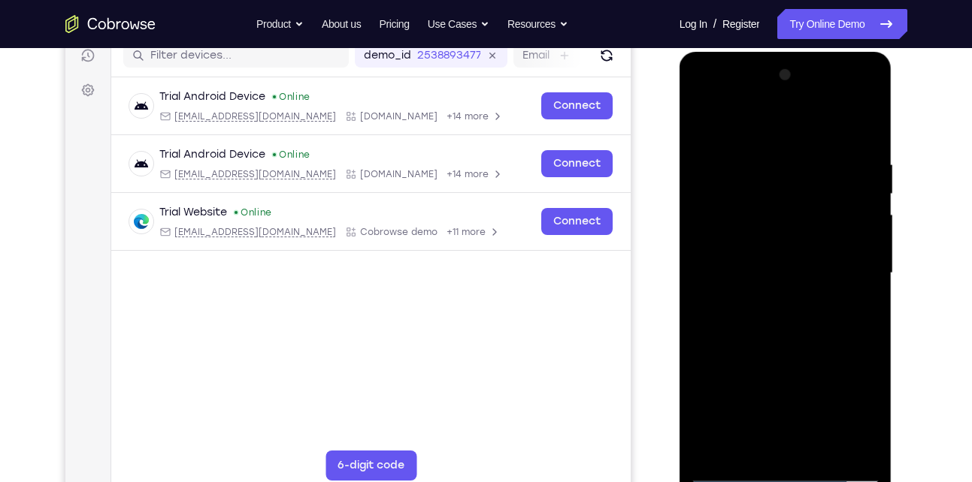
click at [809, 305] on div at bounding box center [785, 273] width 189 height 421
click at [703, 100] on div at bounding box center [785, 273] width 189 height 421
click at [721, 229] on div at bounding box center [785, 273] width 189 height 421
click at [717, 113] on div at bounding box center [785, 273] width 189 height 421
click at [712, 439] on div at bounding box center [785, 273] width 189 height 421
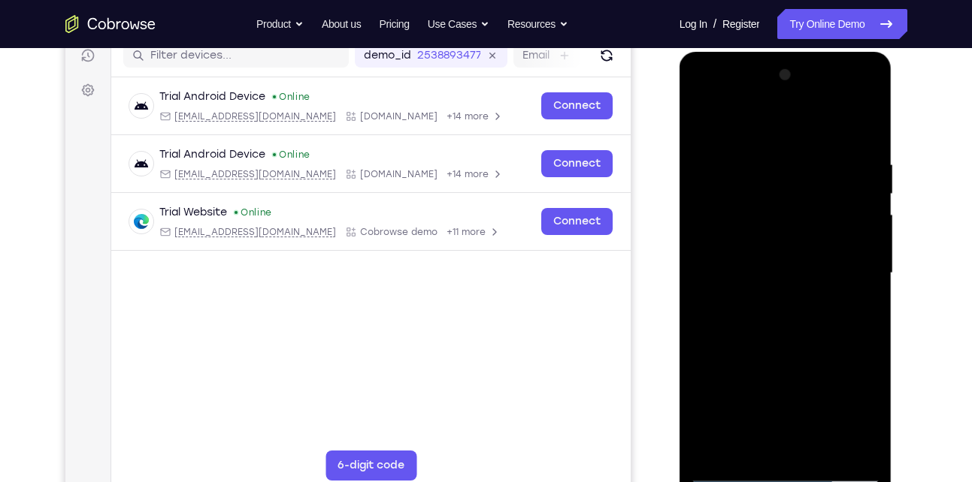
click at [775, 364] on div at bounding box center [785, 273] width 189 height 421
click at [788, 180] on div at bounding box center [785, 273] width 189 height 421
click at [757, 179] on div at bounding box center [785, 273] width 189 height 421
click at [812, 174] on div at bounding box center [785, 273] width 189 height 421
click at [817, 179] on div at bounding box center [785, 273] width 189 height 421
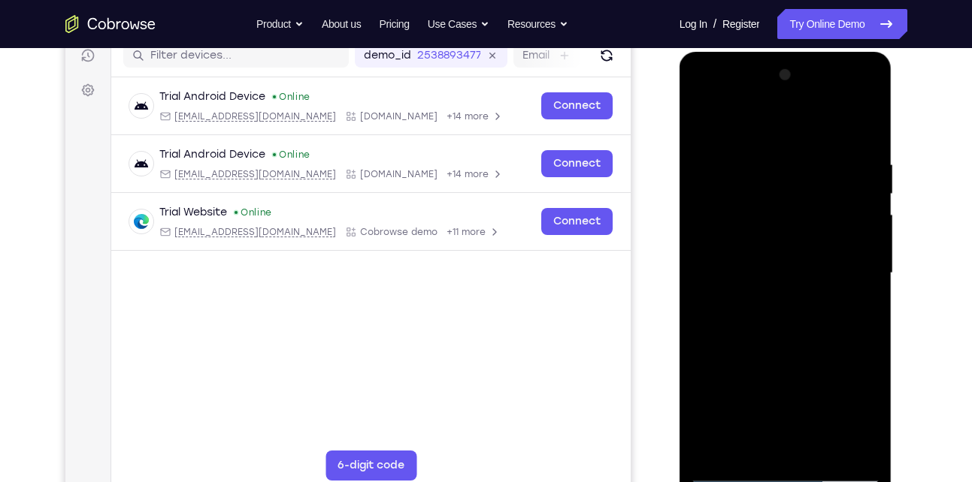
click at [736, 138] on div at bounding box center [785, 273] width 189 height 421
click at [837, 272] on div at bounding box center [785, 273] width 189 height 421
click at [743, 120] on div at bounding box center [785, 273] width 189 height 421
click at [722, 119] on div at bounding box center [785, 273] width 189 height 421
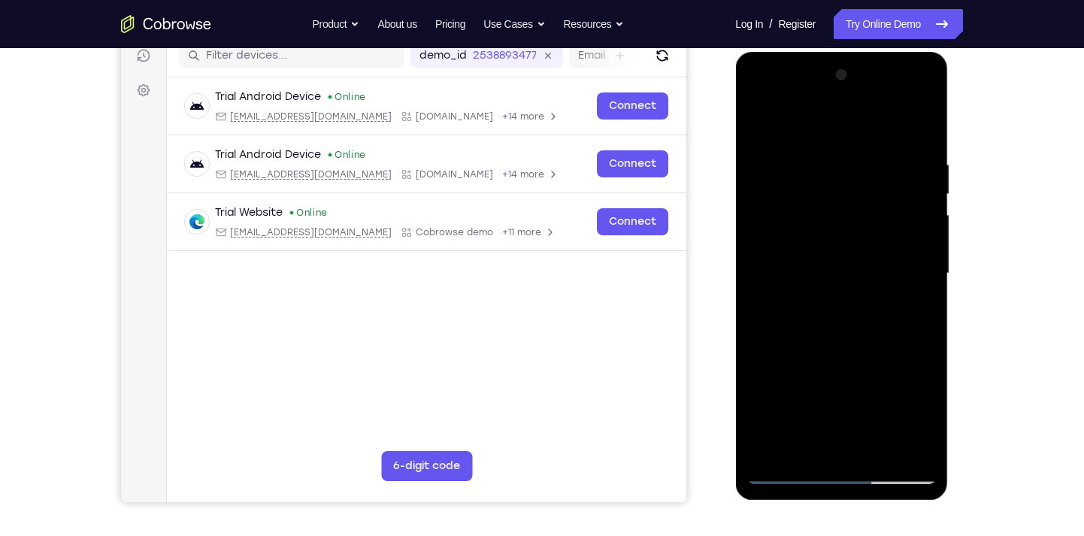
drag, startPoint x: 837, startPoint y: 337, endPoint x: 841, endPoint y: 176, distance: 161.6
click at [841, 176] on div at bounding box center [840, 273] width 189 height 421
drag, startPoint x: 860, startPoint y: 328, endPoint x: 865, endPoint y: 180, distance: 148.1
click at [865, 180] on div at bounding box center [840, 273] width 189 height 421
click at [875, 262] on div at bounding box center [840, 273] width 189 height 421
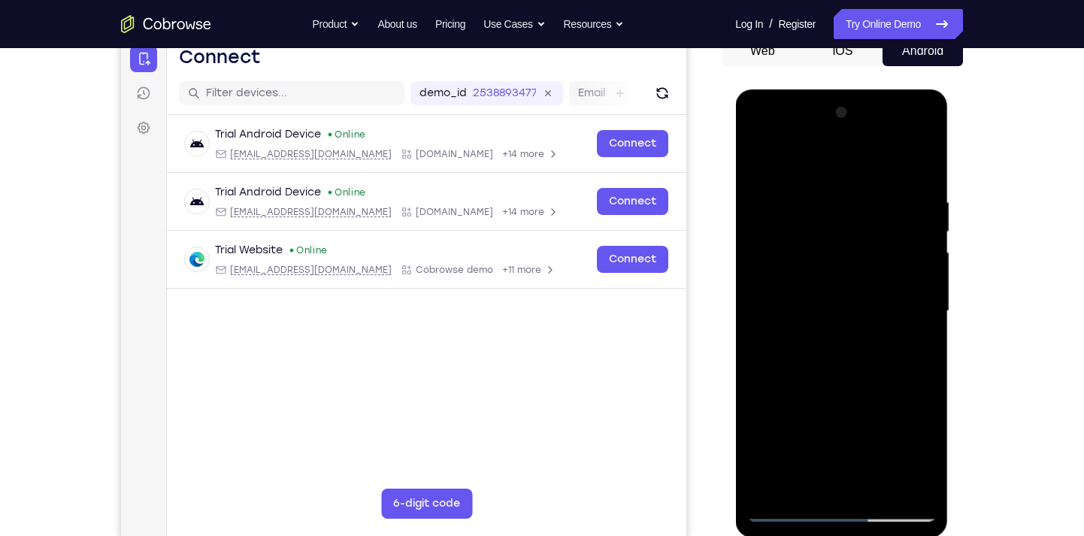
scroll to position [158, 0]
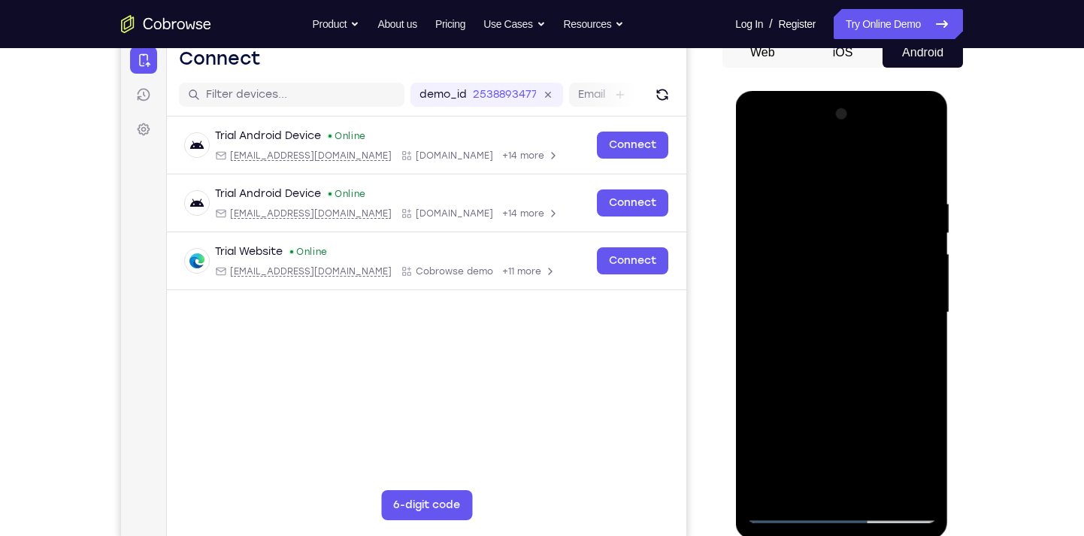
drag, startPoint x: 883, startPoint y: 227, endPoint x: 767, endPoint y: 254, distance: 118.9
click at [767, 254] on div at bounding box center [840, 312] width 189 height 421
drag, startPoint x: 848, startPoint y: 231, endPoint x: 845, endPoint y: 355, distance: 124.0
click at [845, 355] on div at bounding box center [840, 312] width 189 height 421
drag, startPoint x: 827, startPoint y: 250, endPoint x: 870, endPoint y: 255, distance: 43.2
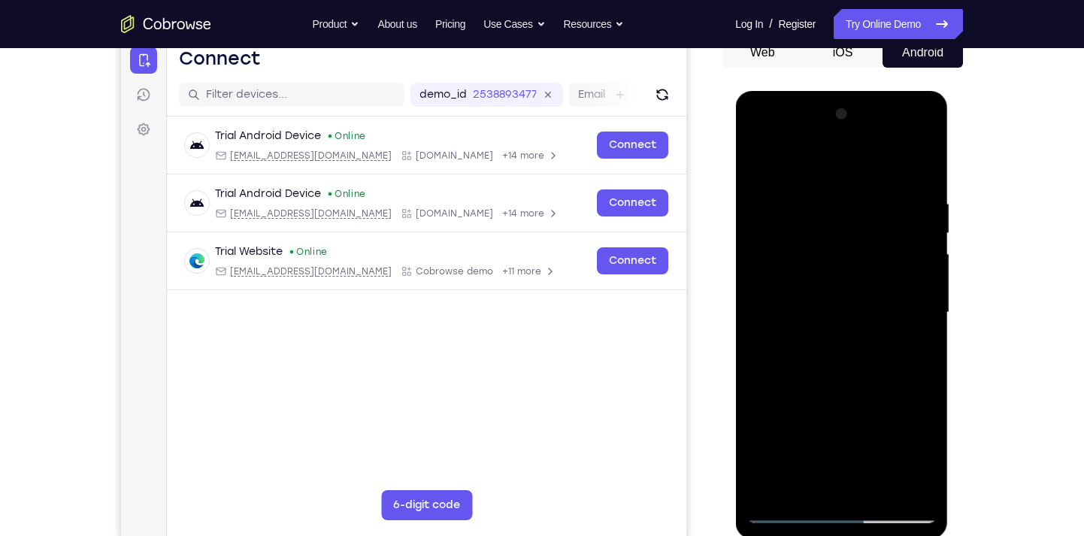
click at [870, 255] on div at bounding box center [840, 312] width 189 height 421
drag, startPoint x: 826, startPoint y: 227, endPoint x: 879, endPoint y: 219, distance: 53.3
click at [879, 219] on div at bounding box center [840, 312] width 189 height 421
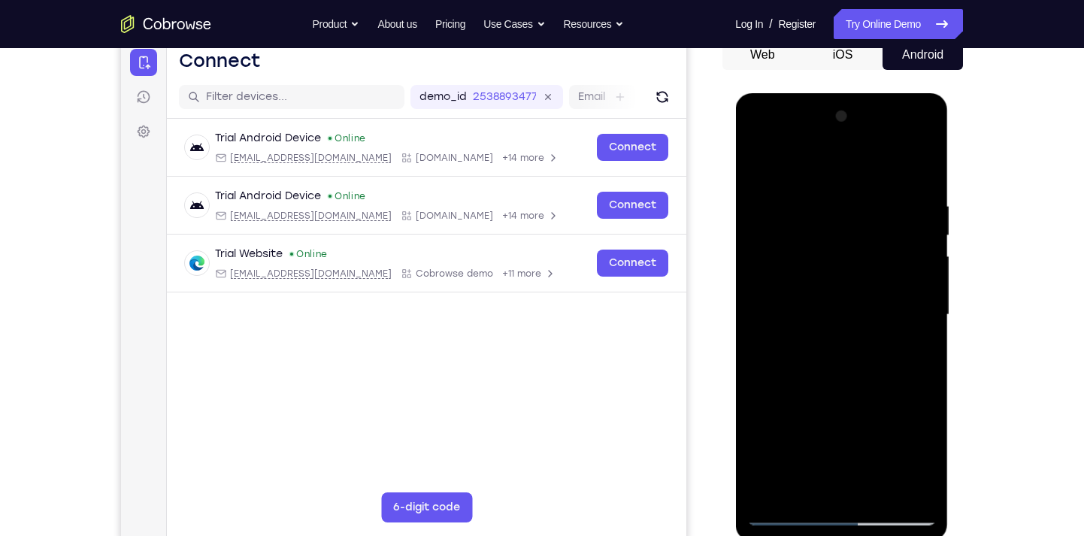
click at [753, 163] on div at bounding box center [840, 314] width 189 height 421
click at [815, 207] on div at bounding box center [840, 314] width 189 height 421
drag, startPoint x: 907, startPoint y: 365, endPoint x: 852, endPoint y: 243, distance: 134.2
click at [852, 243] on div at bounding box center [840, 314] width 189 height 421
click at [756, 140] on div at bounding box center [840, 314] width 189 height 421
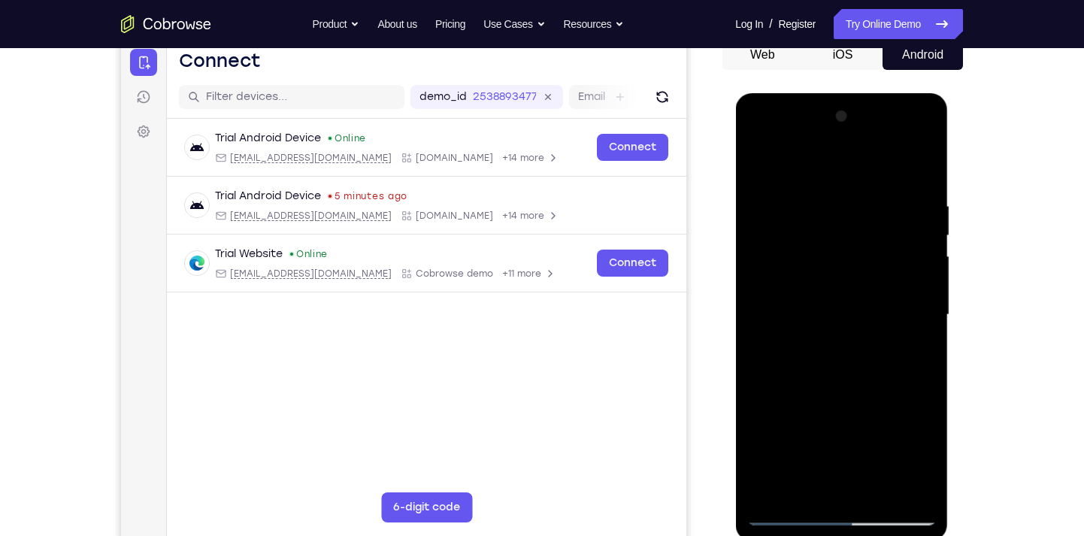
click at [791, 277] on div at bounding box center [840, 314] width 189 height 421
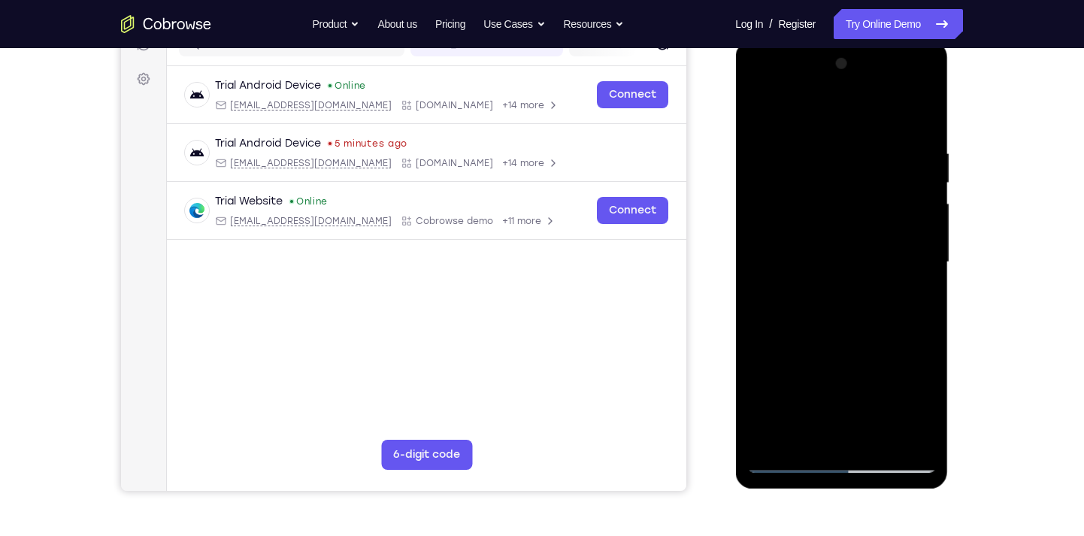
scroll to position [209, 0]
drag, startPoint x: 906, startPoint y: 313, endPoint x: 900, endPoint y: 221, distance: 91.9
click at [900, 221] on div at bounding box center [840, 261] width 189 height 421
drag, startPoint x: 886, startPoint y: 313, endPoint x: 888, endPoint y: 198, distance: 115.0
click at [888, 198] on div at bounding box center [840, 261] width 189 height 421
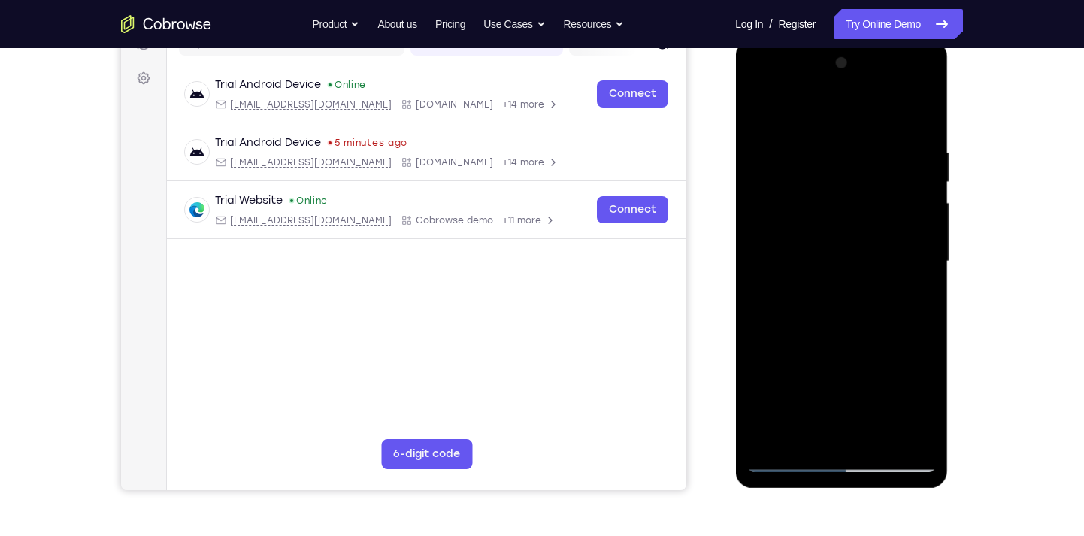
drag, startPoint x: 887, startPoint y: 295, endPoint x: 888, endPoint y: 204, distance: 91.7
click at [888, 204] on div at bounding box center [840, 261] width 189 height 421
drag, startPoint x: 885, startPoint y: 289, endPoint x: 904, endPoint y: 201, distance: 90.1
click at [904, 201] on div at bounding box center [840, 261] width 189 height 421
drag, startPoint x: 892, startPoint y: 279, endPoint x: 893, endPoint y: 218, distance: 60.9
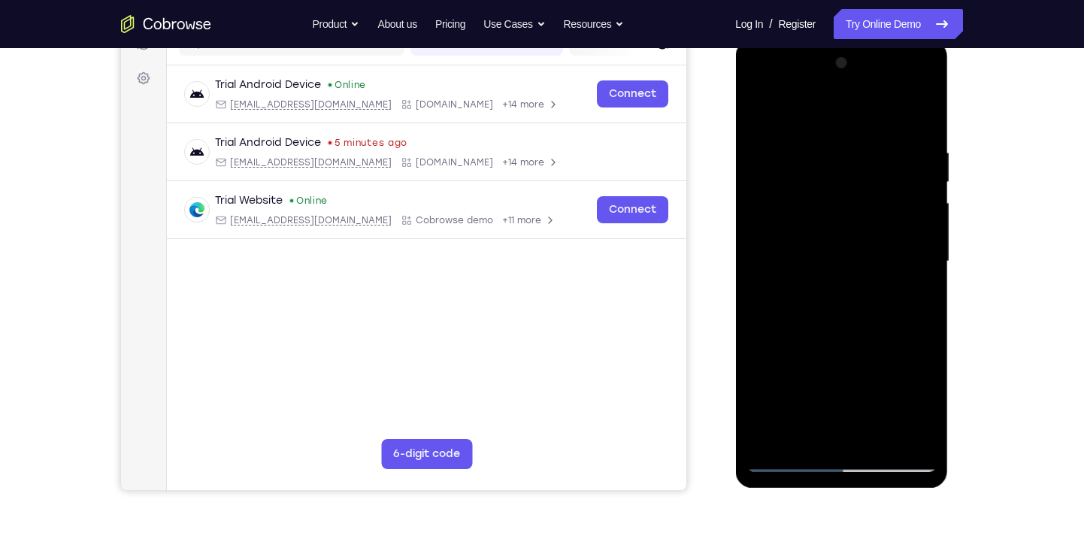
click at [893, 218] on div at bounding box center [840, 261] width 189 height 421
drag, startPoint x: 891, startPoint y: 280, endPoint x: 885, endPoint y: 212, distance: 68.7
click at [885, 212] on div at bounding box center [840, 261] width 189 height 421
drag, startPoint x: 878, startPoint y: 274, endPoint x: 898, endPoint y: 145, distance: 130.1
click at [898, 145] on div at bounding box center [840, 261] width 189 height 421
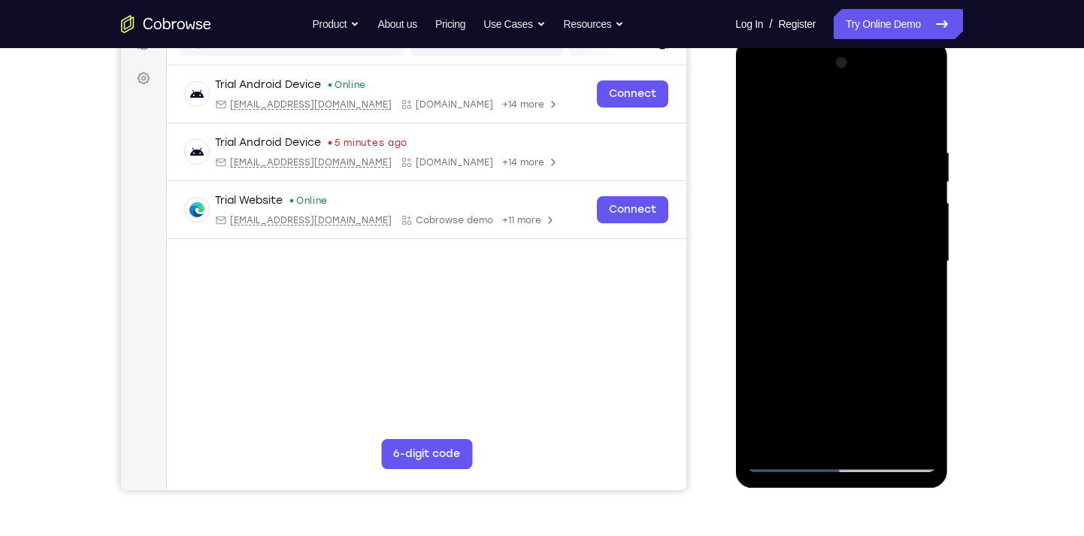
drag, startPoint x: 882, startPoint y: 253, endPoint x: 897, endPoint y: 174, distance: 81.1
click at [897, 174] on div at bounding box center [840, 261] width 189 height 421
drag, startPoint x: 879, startPoint y: 285, endPoint x: 873, endPoint y: 309, distance: 24.6
click at [873, 309] on div at bounding box center [840, 261] width 189 height 421
drag, startPoint x: 883, startPoint y: 255, endPoint x: 876, endPoint y: 317, distance: 62.7
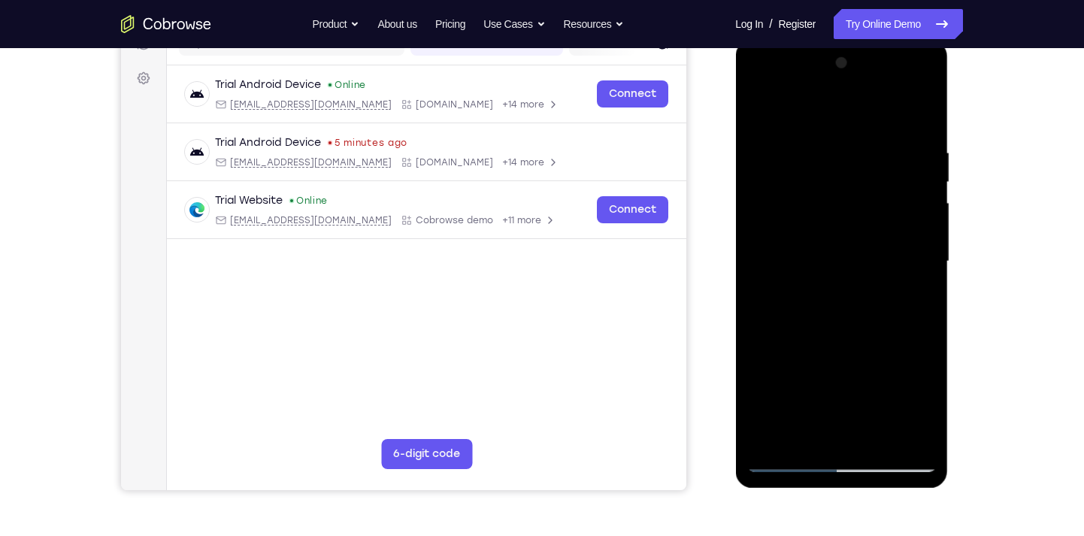
click at [876, 317] on div at bounding box center [840, 261] width 189 height 421
drag, startPoint x: 879, startPoint y: 293, endPoint x: 898, endPoint y: 194, distance: 101.0
click at [898, 194] on div at bounding box center [840, 261] width 189 height 421
drag, startPoint x: 881, startPoint y: 271, endPoint x: 889, endPoint y: 201, distance: 70.4
click at [889, 201] on div at bounding box center [840, 261] width 189 height 421
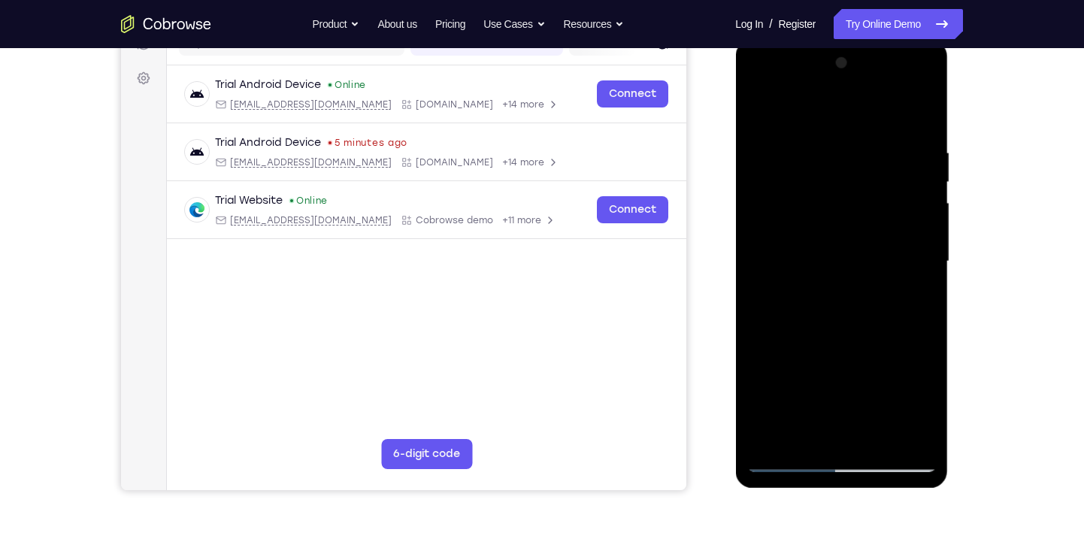
drag, startPoint x: 873, startPoint y: 288, endPoint x: 880, endPoint y: 212, distance: 76.3
click at [880, 212] on div at bounding box center [840, 261] width 189 height 421
drag, startPoint x: 868, startPoint y: 316, endPoint x: 879, endPoint y: 240, distance: 75.9
click at [879, 240] on div at bounding box center [840, 261] width 189 height 421
drag, startPoint x: 863, startPoint y: 283, endPoint x: 868, endPoint y: 237, distance: 46.1
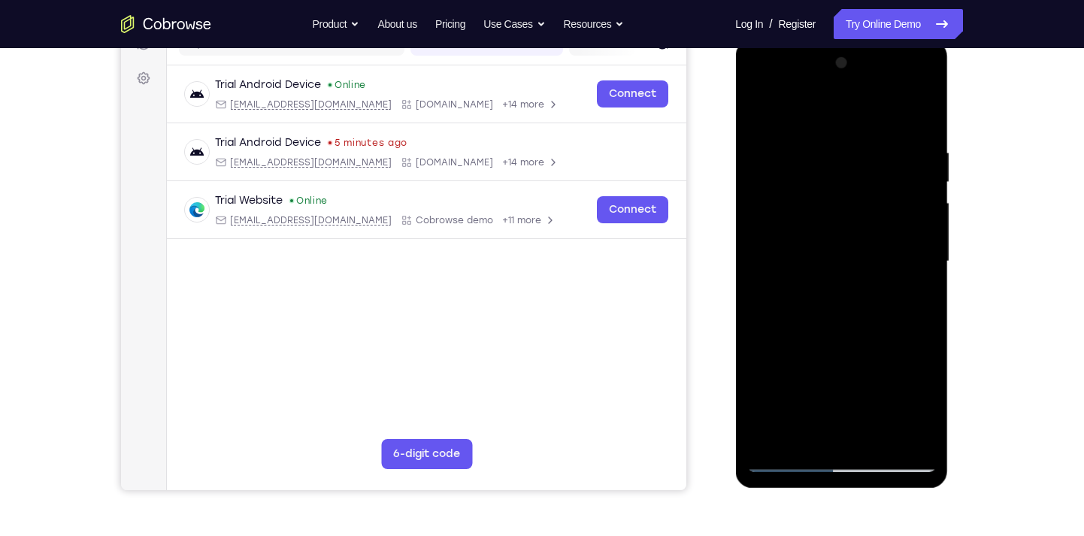
click at [868, 237] on div at bounding box center [840, 261] width 189 height 421
drag, startPoint x: 859, startPoint y: 281, endPoint x: 861, endPoint y: 210, distance: 71.4
click at [861, 210] on div at bounding box center [840, 261] width 189 height 421
drag, startPoint x: 858, startPoint y: 271, endPoint x: 862, endPoint y: 222, distance: 49.1
click at [862, 222] on div at bounding box center [840, 261] width 189 height 421
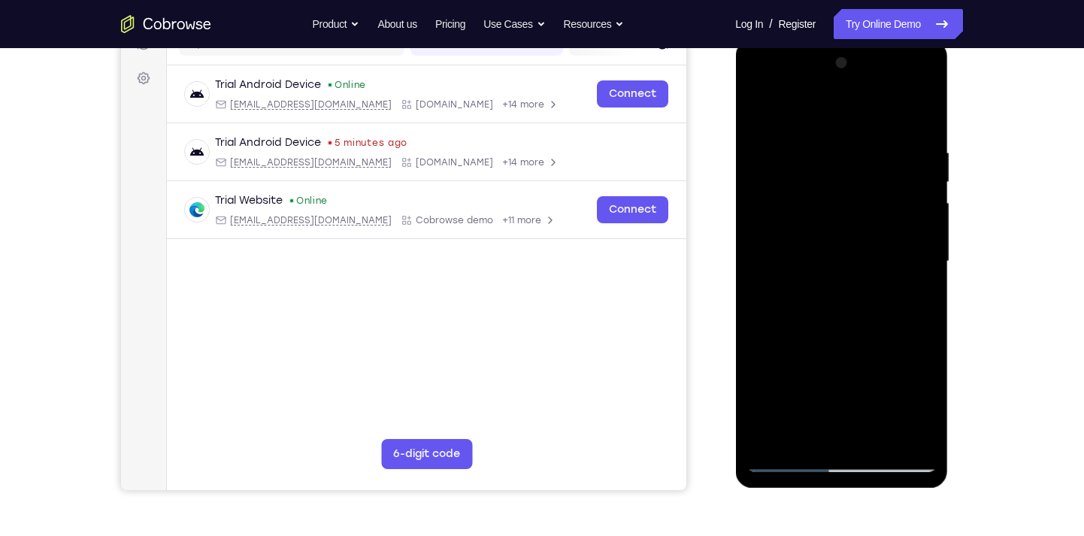
drag, startPoint x: 859, startPoint y: 300, endPoint x: 859, endPoint y: 285, distance: 15.0
click at [859, 285] on div at bounding box center [840, 261] width 189 height 421
click at [888, 195] on div at bounding box center [840, 261] width 189 height 421
drag, startPoint x: 878, startPoint y: 262, endPoint x: 877, endPoint y: 247, distance: 15.0
click at [877, 247] on div at bounding box center [840, 261] width 189 height 421
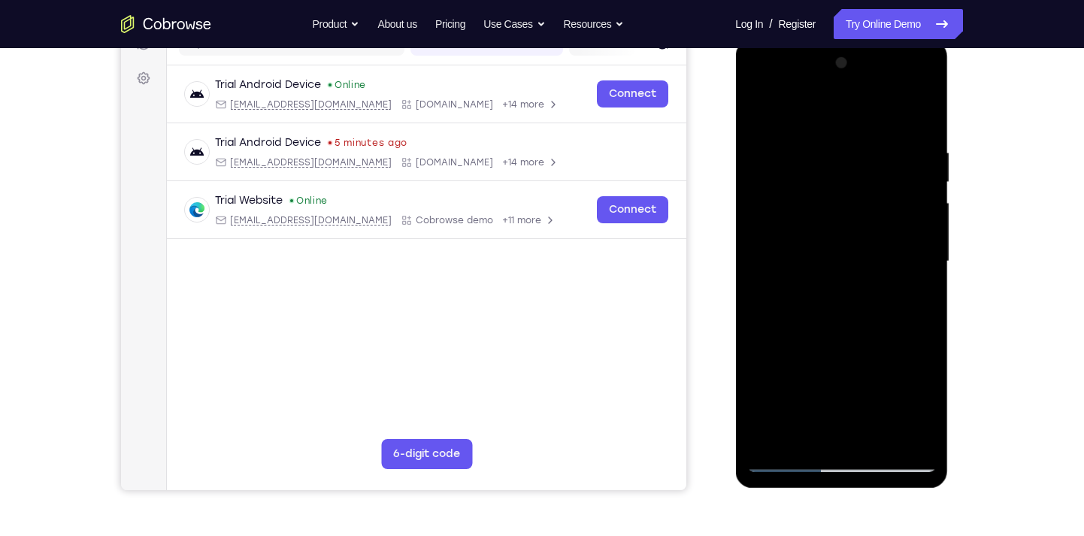
drag, startPoint x: 867, startPoint y: 290, endPoint x: 876, endPoint y: 233, distance: 57.7
click at [876, 233] on div at bounding box center [840, 261] width 189 height 421
drag, startPoint x: 846, startPoint y: 231, endPoint x: 848, endPoint y: 273, distance: 42.1
click at [848, 273] on div at bounding box center [840, 261] width 189 height 421
drag, startPoint x: 879, startPoint y: 213, endPoint x: 879, endPoint y: 236, distance: 23.3
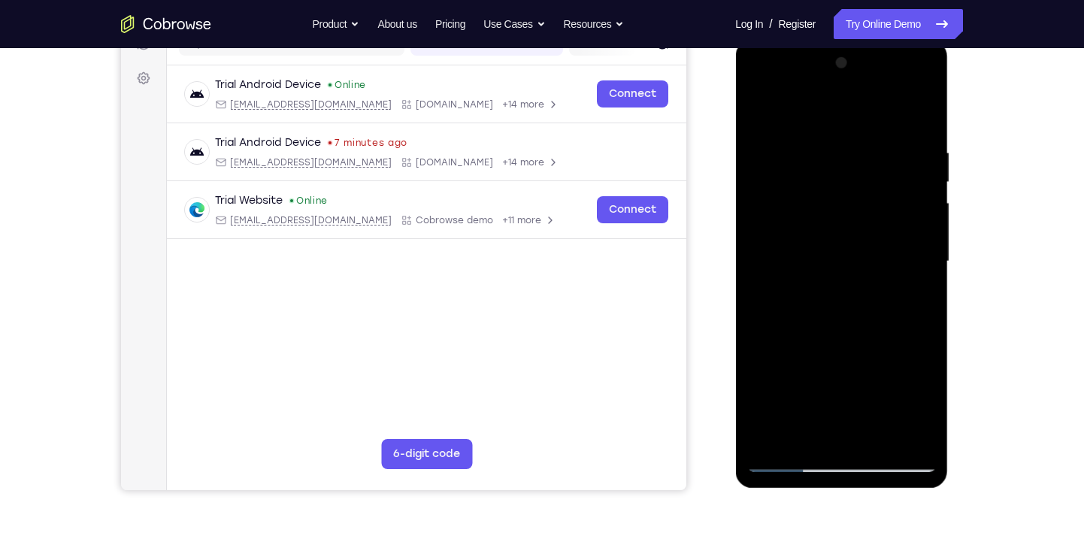
click at [879, 236] on div at bounding box center [840, 261] width 189 height 421
drag, startPoint x: 905, startPoint y: 213, endPoint x: 914, endPoint y: 163, distance: 51.2
click at [914, 163] on div at bounding box center [840, 261] width 189 height 421
drag, startPoint x: 907, startPoint y: 204, endPoint x: 894, endPoint y: 275, distance: 72.7
click at [894, 275] on div at bounding box center [840, 261] width 189 height 421
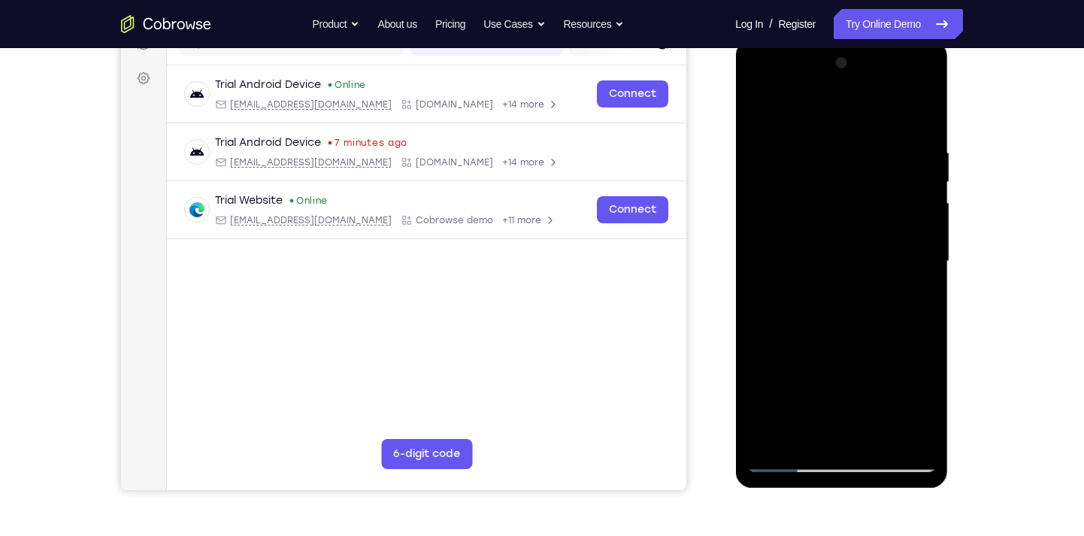
scroll to position [210, 0]
drag, startPoint x: 877, startPoint y: 295, endPoint x: 879, endPoint y: 243, distance: 52.6
click at [879, 243] on div at bounding box center [840, 260] width 189 height 421
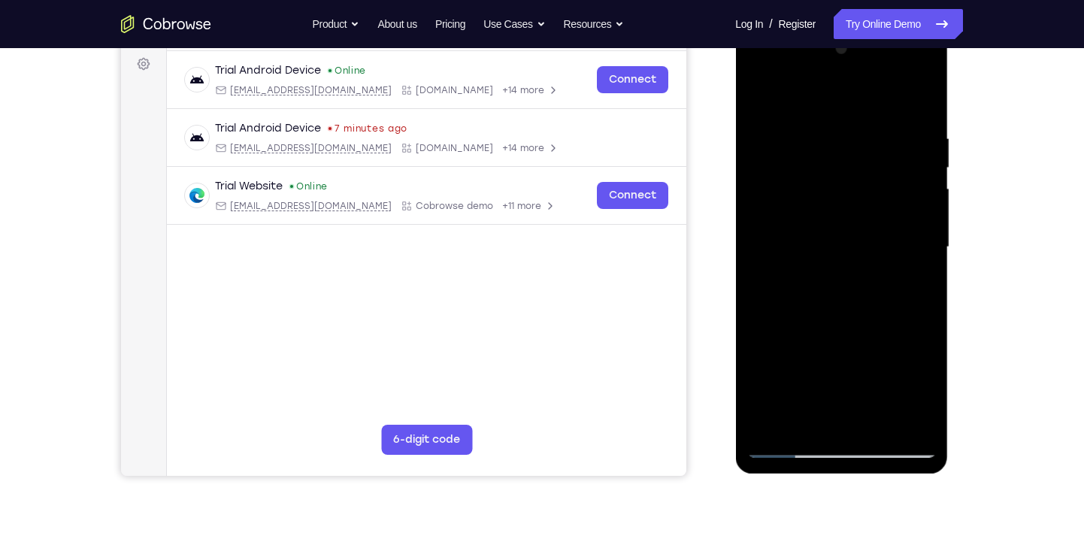
click at [869, 309] on div at bounding box center [840, 247] width 189 height 421
drag, startPoint x: 864, startPoint y: 319, endPoint x: 866, endPoint y: 257, distance: 62.4
click at [866, 257] on div at bounding box center [840, 247] width 189 height 421
drag, startPoint x: 856, startPoint y: 295, endPoint x: 864, endPoint y: 245, distance: 50.9
click at [864, 245] on div at bounding box center [840, 247] width 189 height 421
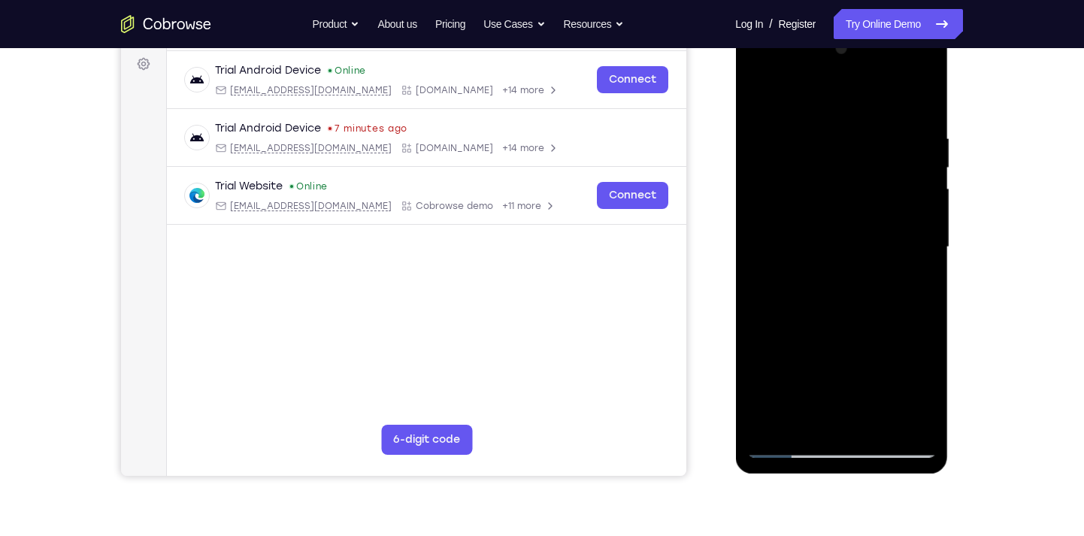
click at [847, 268] on div at bounding box center [840, 247] width 189 height 421
drag, startPoint x: 858, startPoint y: 201, endPoint x: 848, endPoint y: 314, distance: 113.9
click at [848, 314] on div at bounding box center [840, 247] width 189 height 421
click at [761, 74] on div at bounding box center [840, 247] width 189 height 421
click at [903, 240] on div at bounding box center [840, 247] width 189 height 421
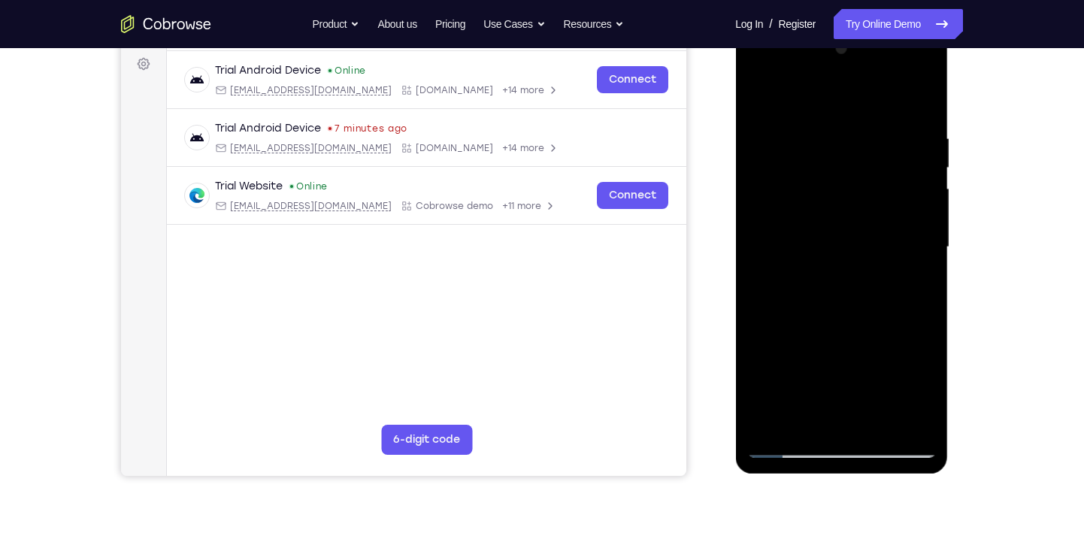
scroll to position [154, 0]
